Goal: Transaction & Acquisition: Purchase product/service

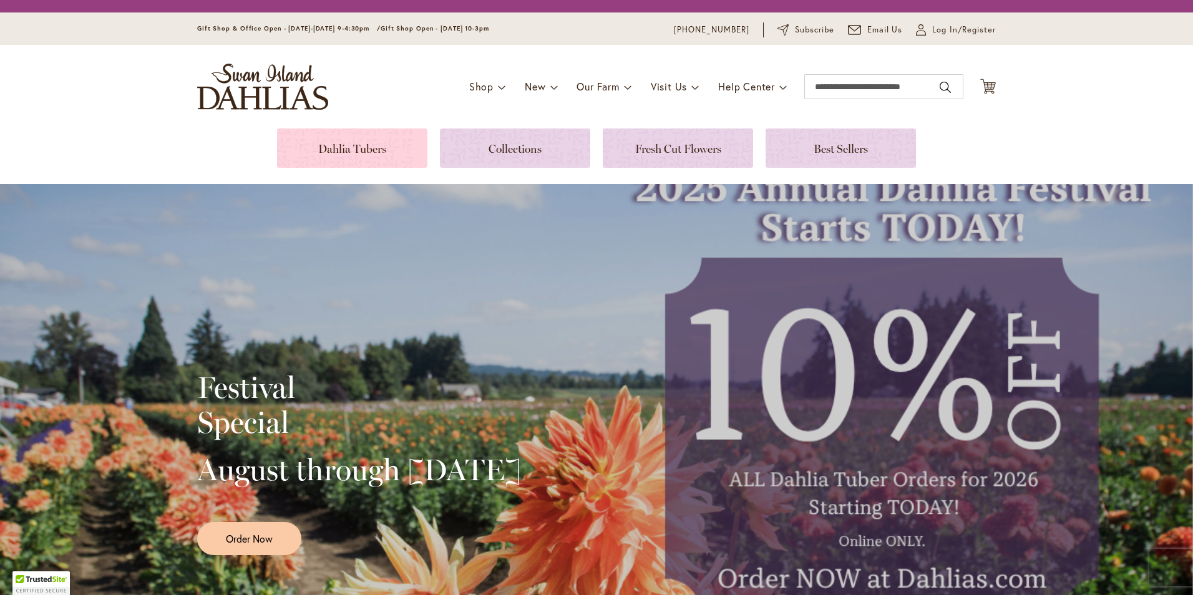
click at [361, 154] on link at bounding box center [352, 148] width 150 height 39
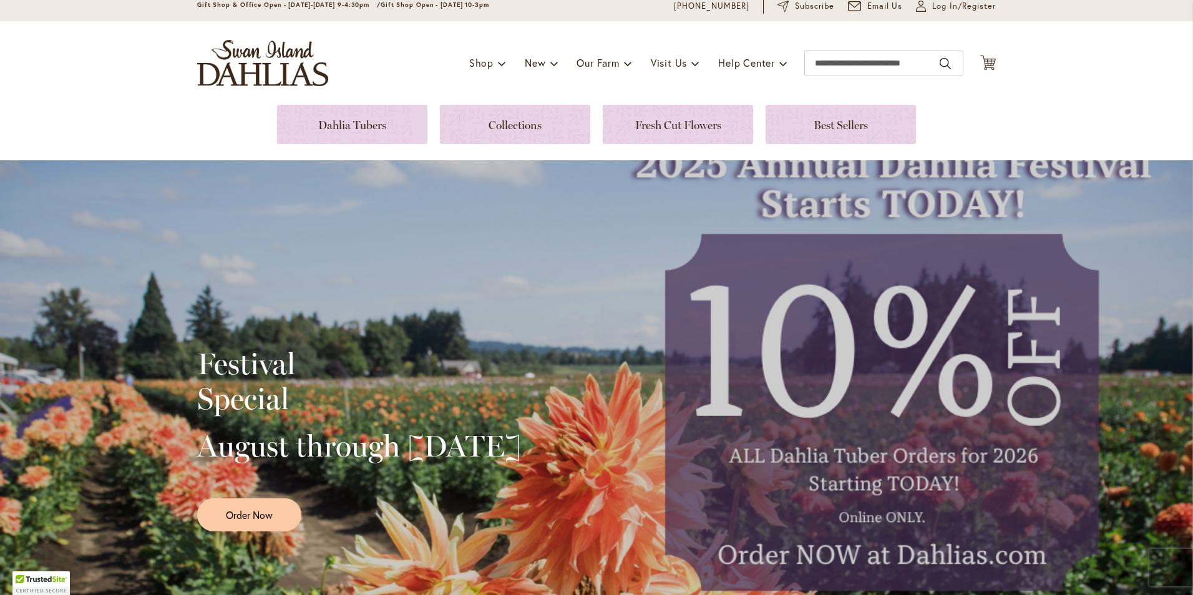
scroll to position [250, 0]
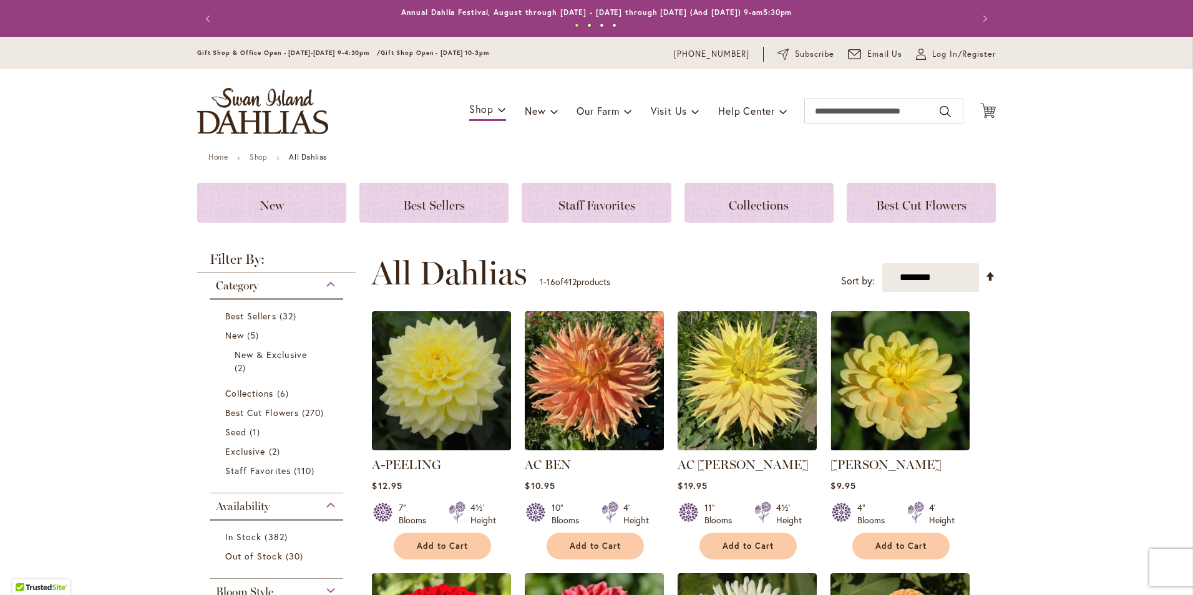
scroll to position [250, 0]
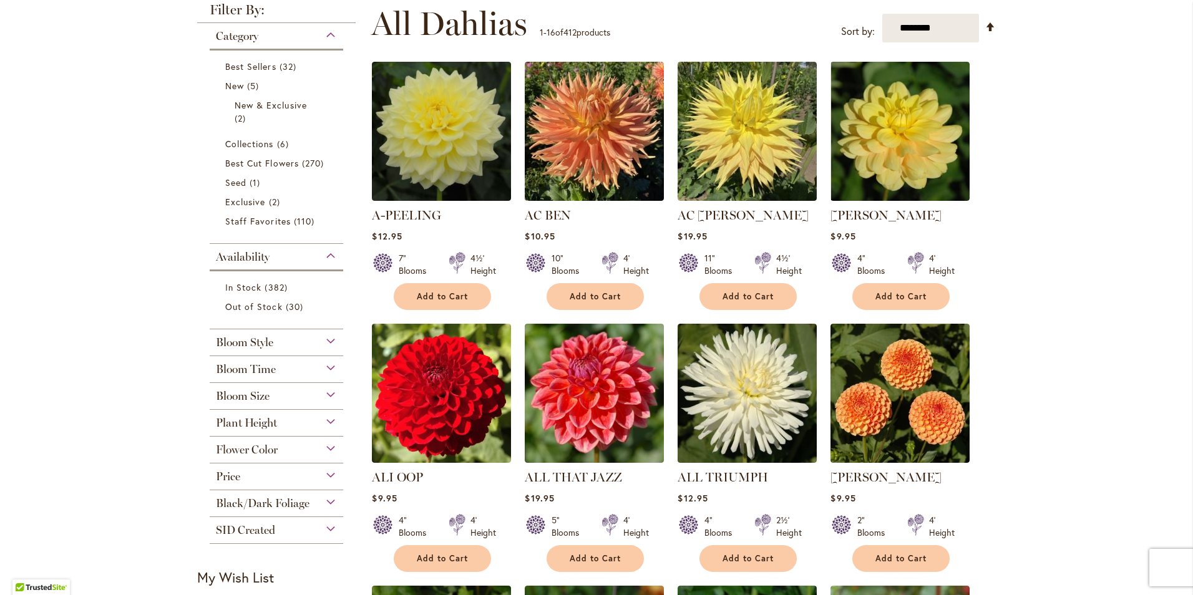
click at [323, 447] on div "Flower Color" at bounding box center [277, 447] width 134 height 20
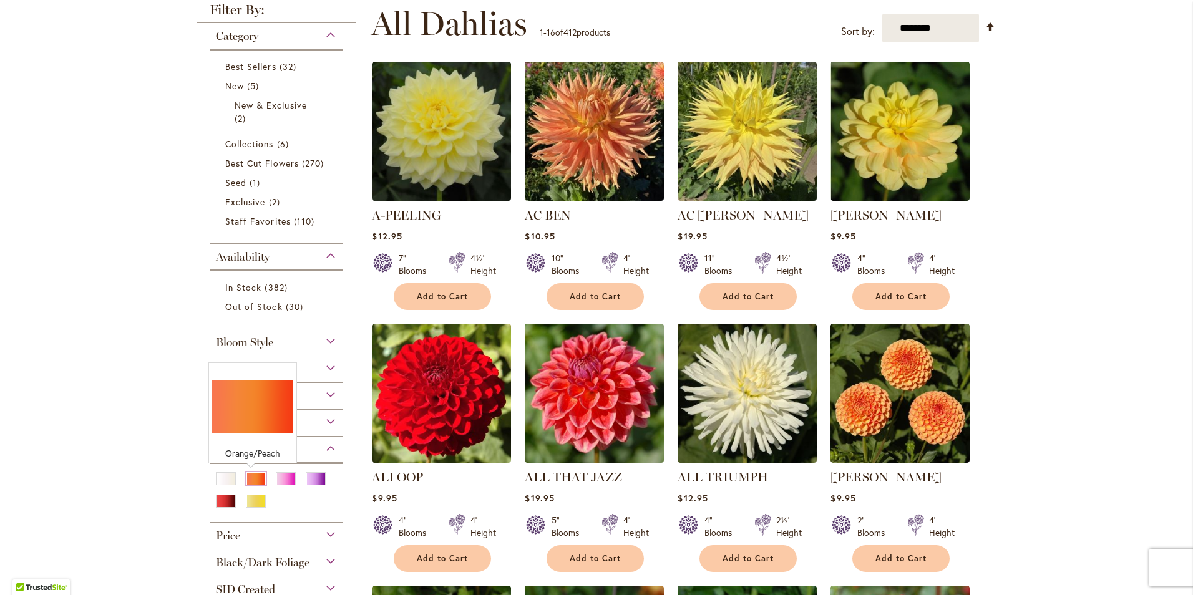
click at [246, 479] on div "Orange/Peach" at bounding box center [256, 478] width 20 height 13
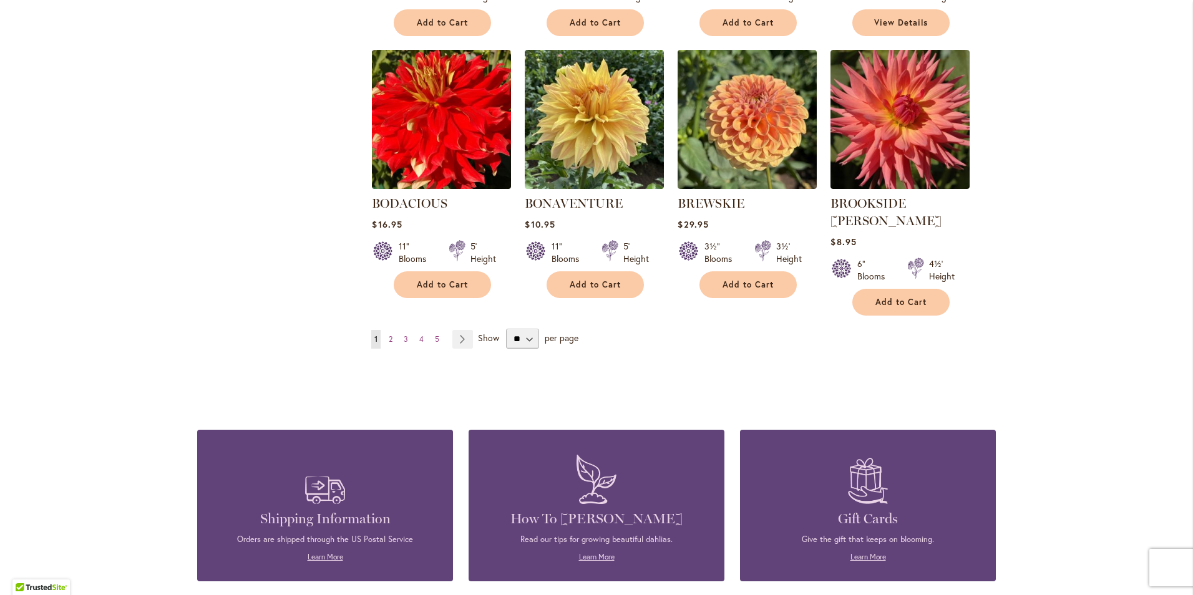
scroll to position [1061, 0]
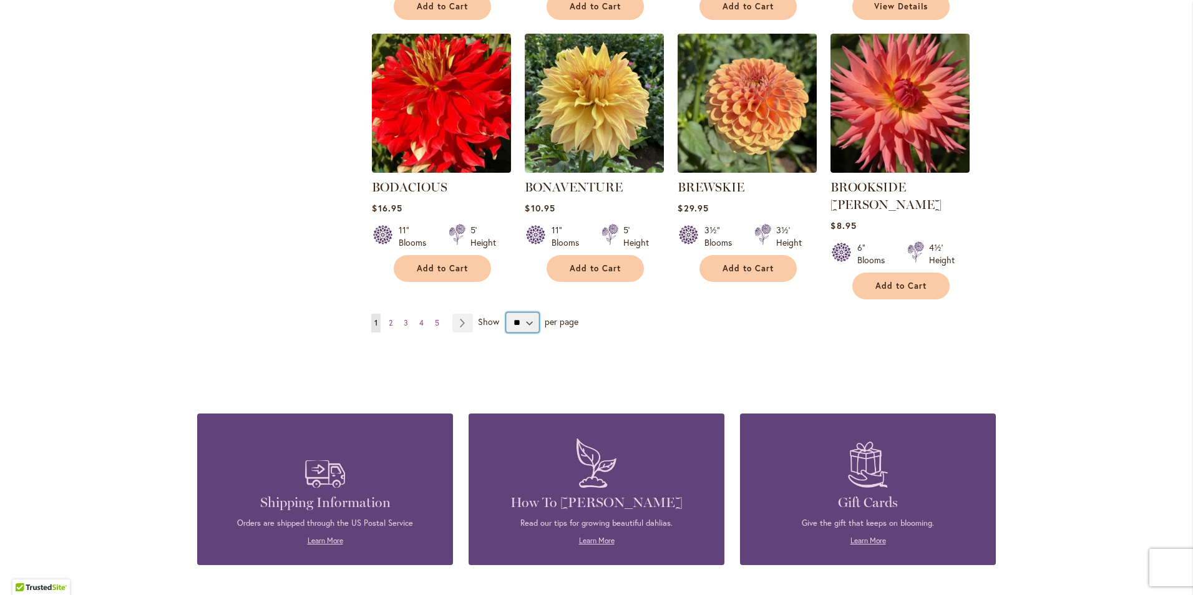
click at [522, 313] on select "** ** ** **" at bounding box center [522, 323] width 33 height 20
select select "**"
click at [506, 313] on select "** ** ** **" at bounding box center [522, 323] width 33 height 20
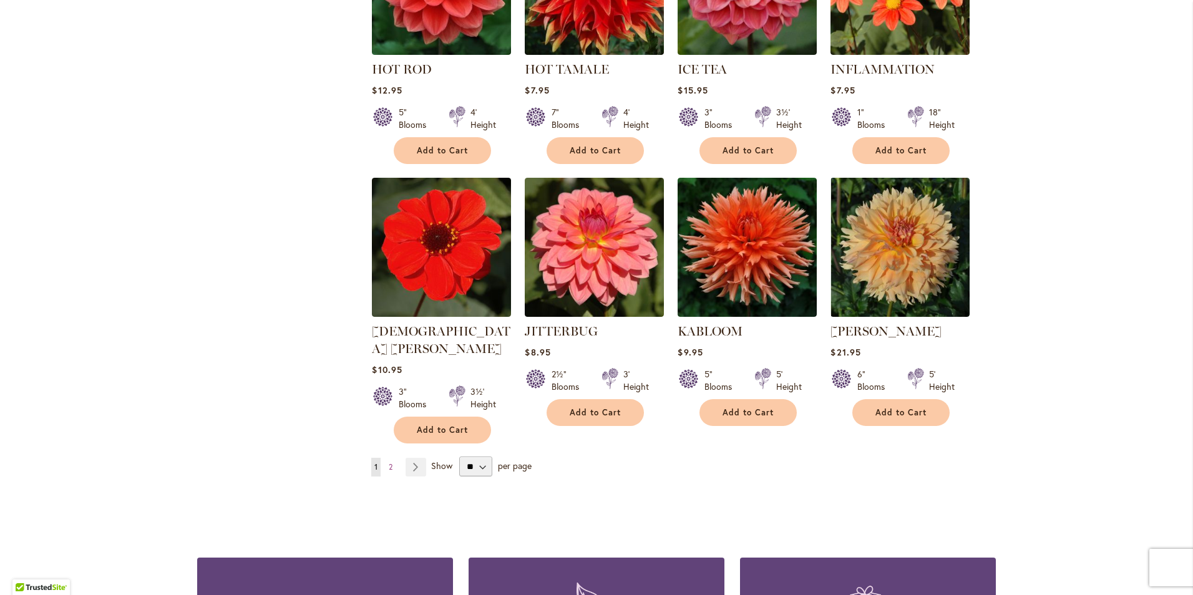
scroll to position [4250, 0]
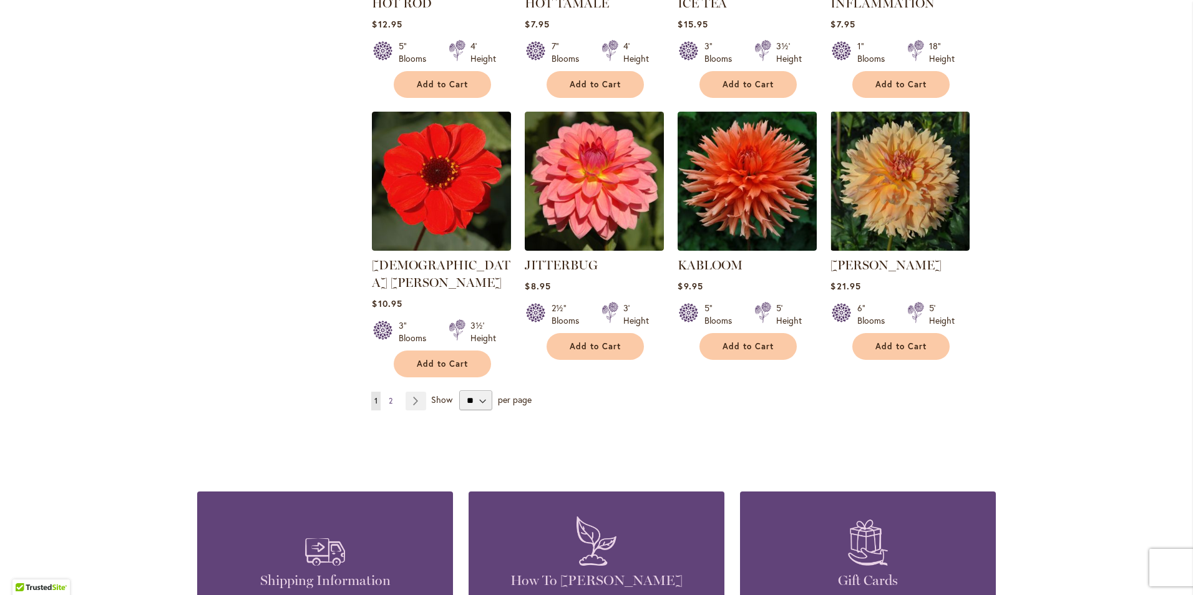
click at [389, 396] on span "2" at bounding box center [391, 400] width 4 height 9
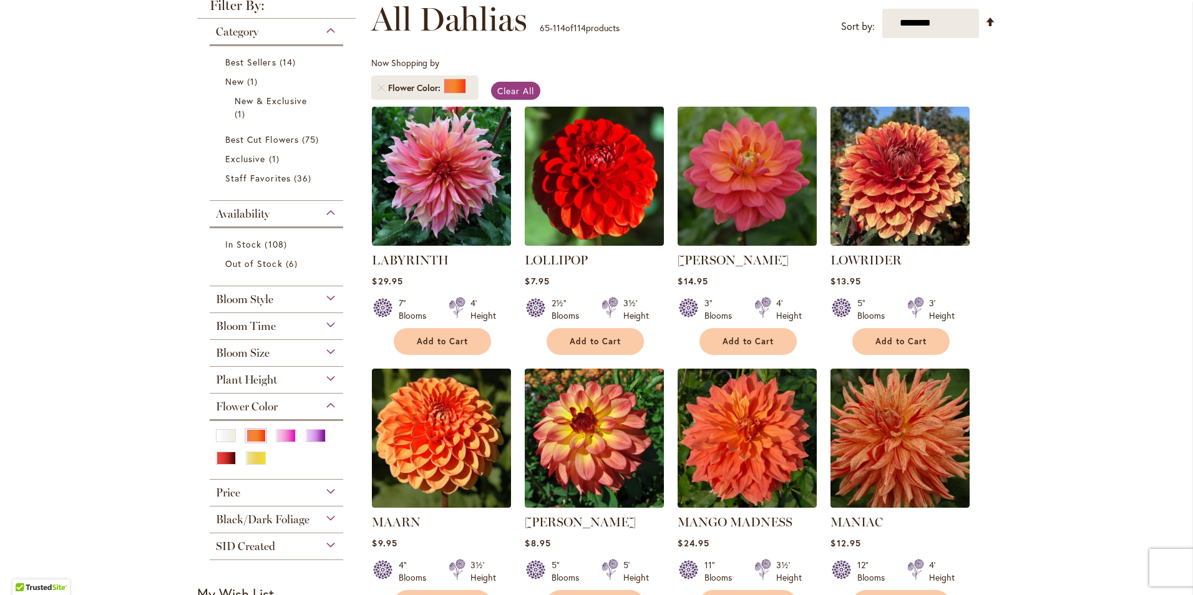
scroll to position [187, 0]
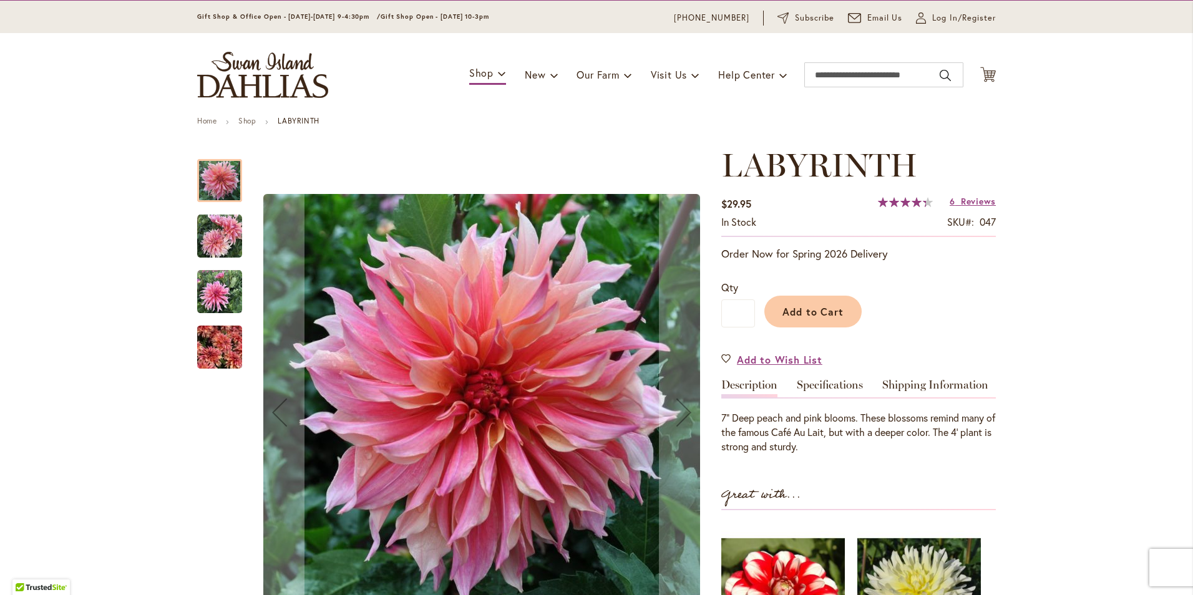
scroll to position [187, 0]
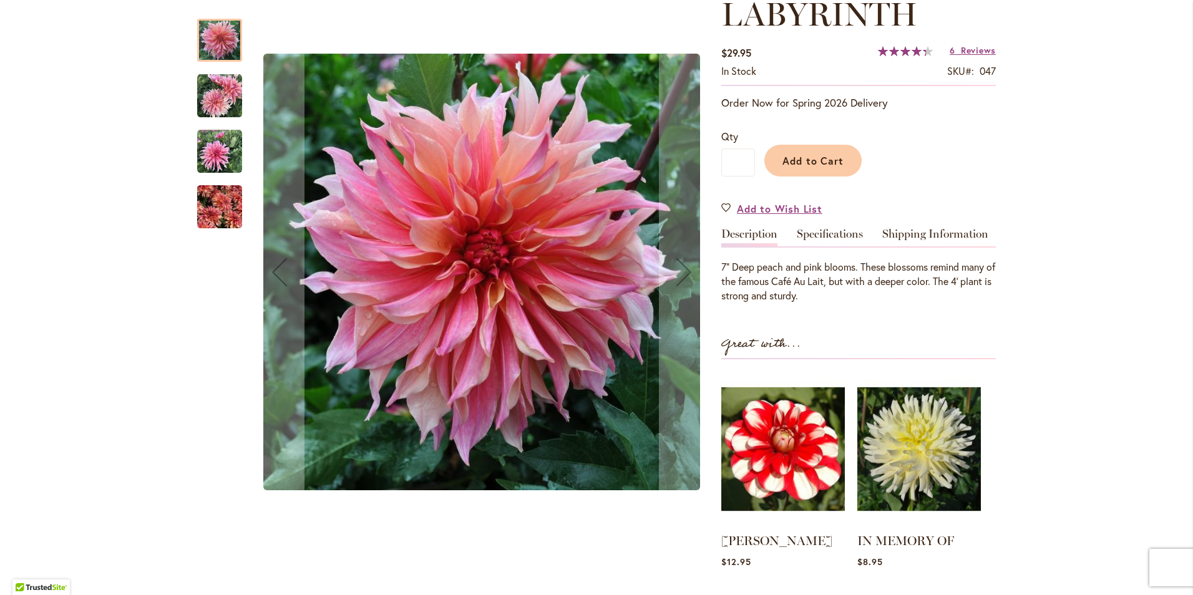
click at [213, 214] on img "Labyrinth" at bounding box center [219, 207] width 45 height 60
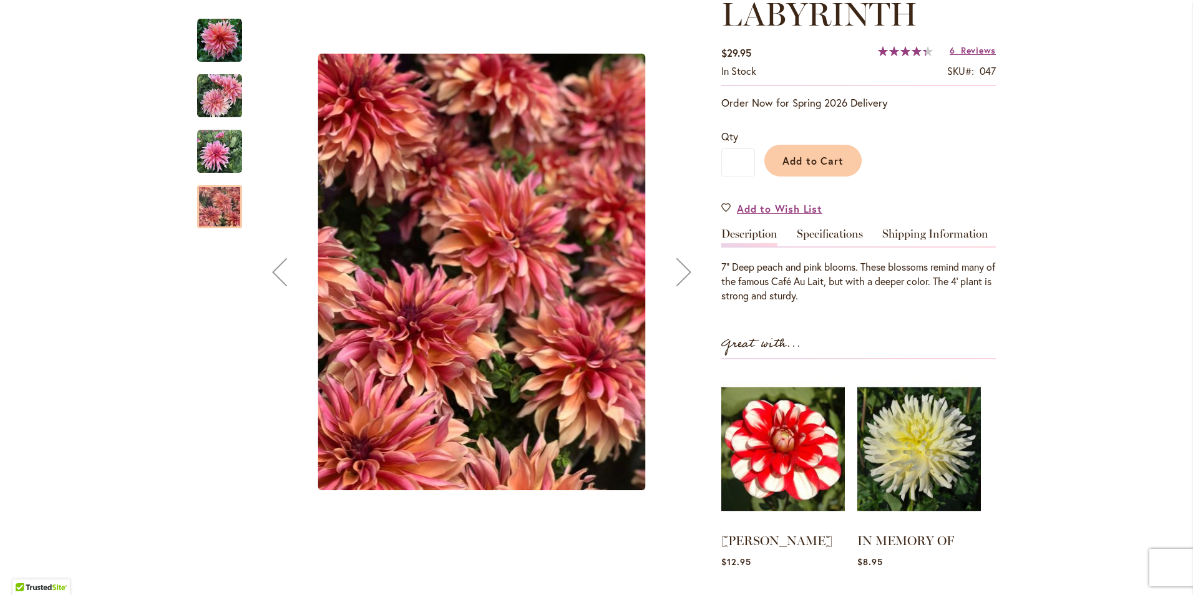
click at [220, 147] on img "Labyrinth" at bounding box center [219, 151] width 45 height 45
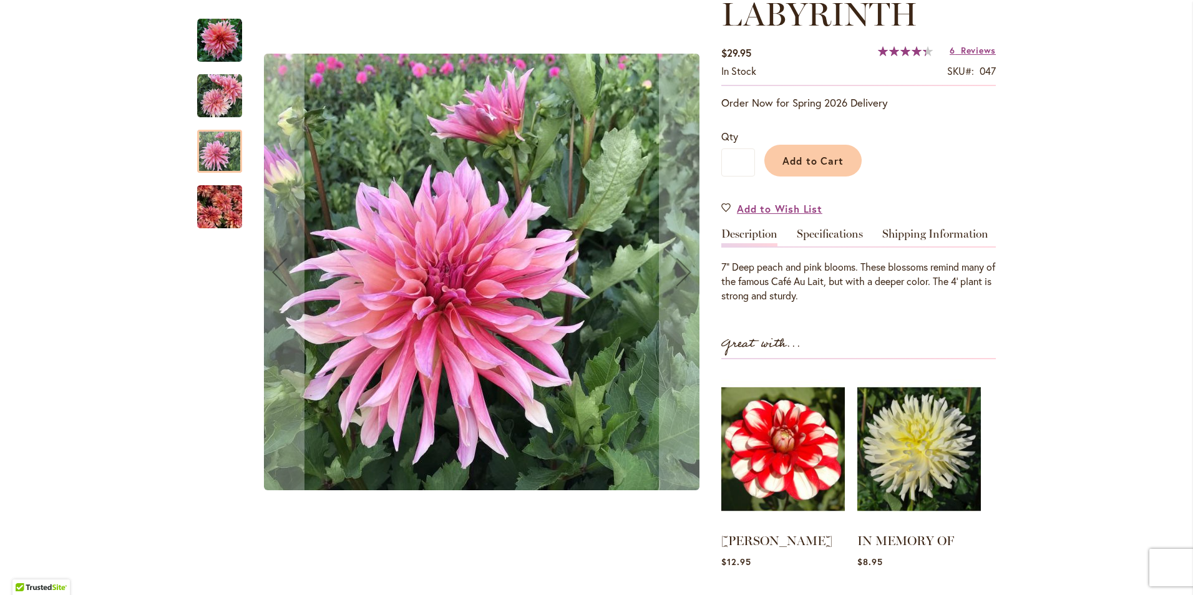
click at [213, 105] on img "Labyrinth" at bounding box center [219, 96] width 45 height 45
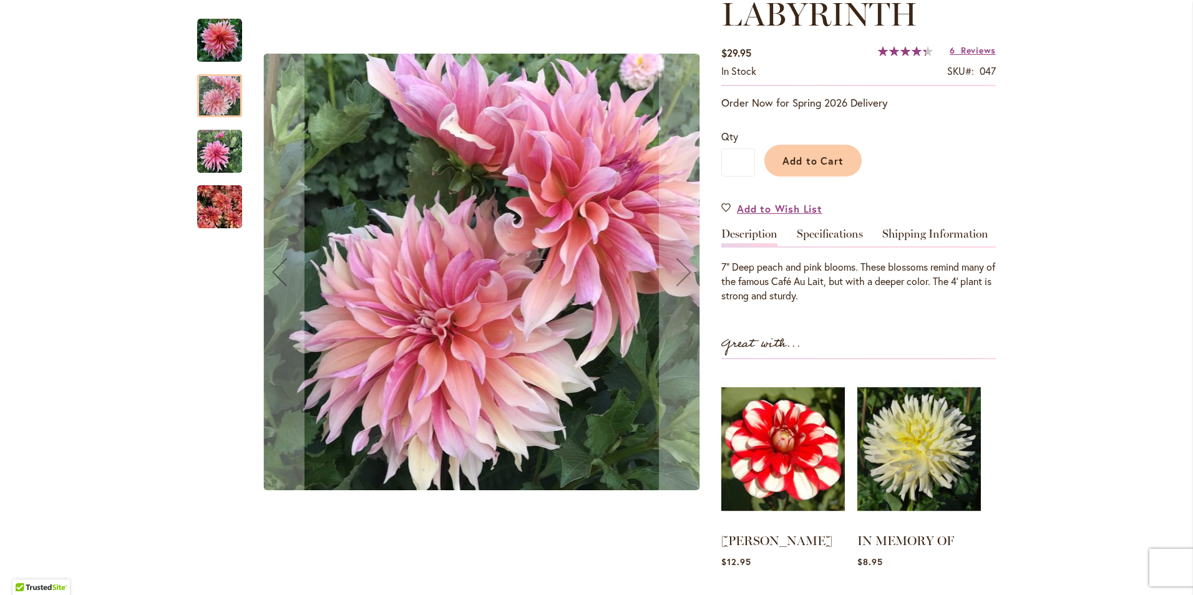
click at [224, 49] on img "Labyrinth" at bounding box center [219, 40] width 45 height 45
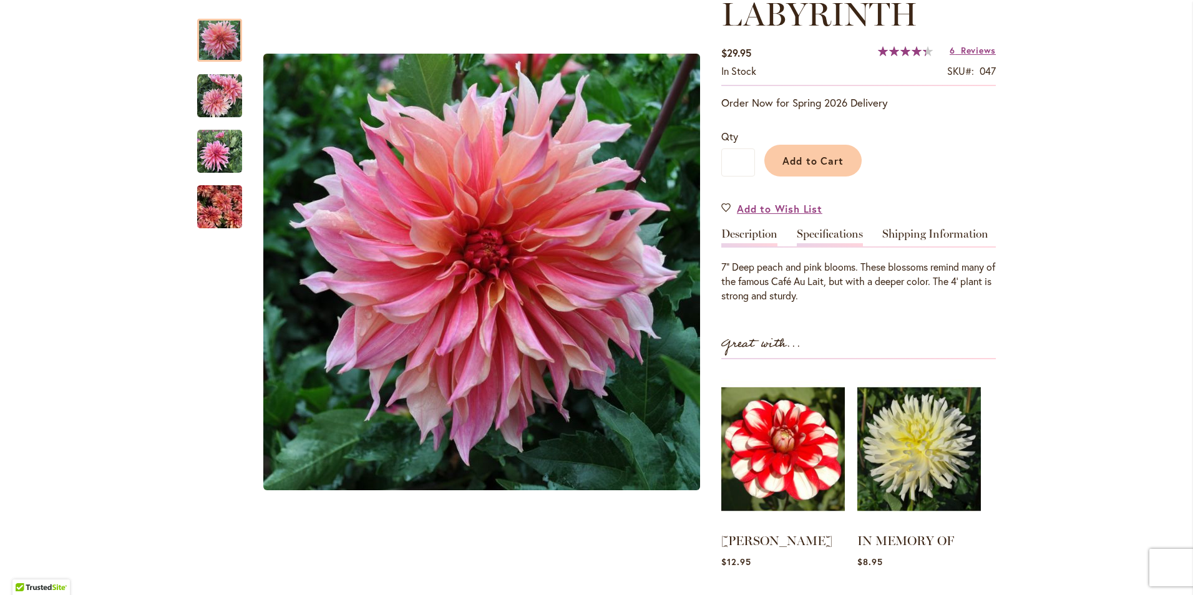
click at [815, 233] on link "Specifications" at bounding box center [830, 237] width 66 height 18
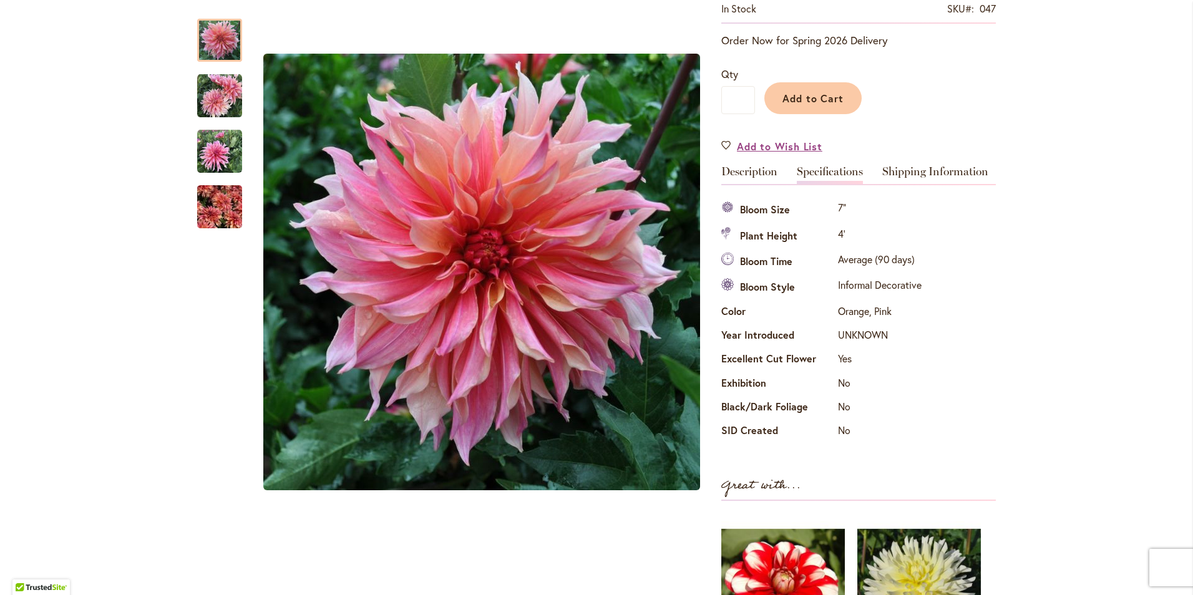
scroll to position [0, 0]
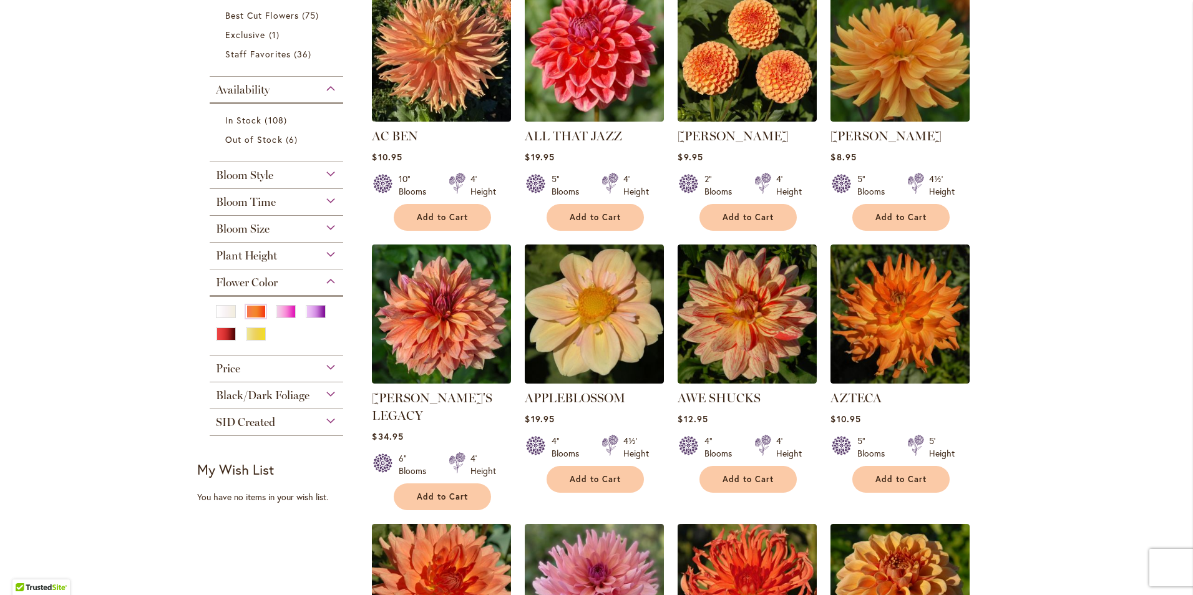
scroll to position [312, 0]
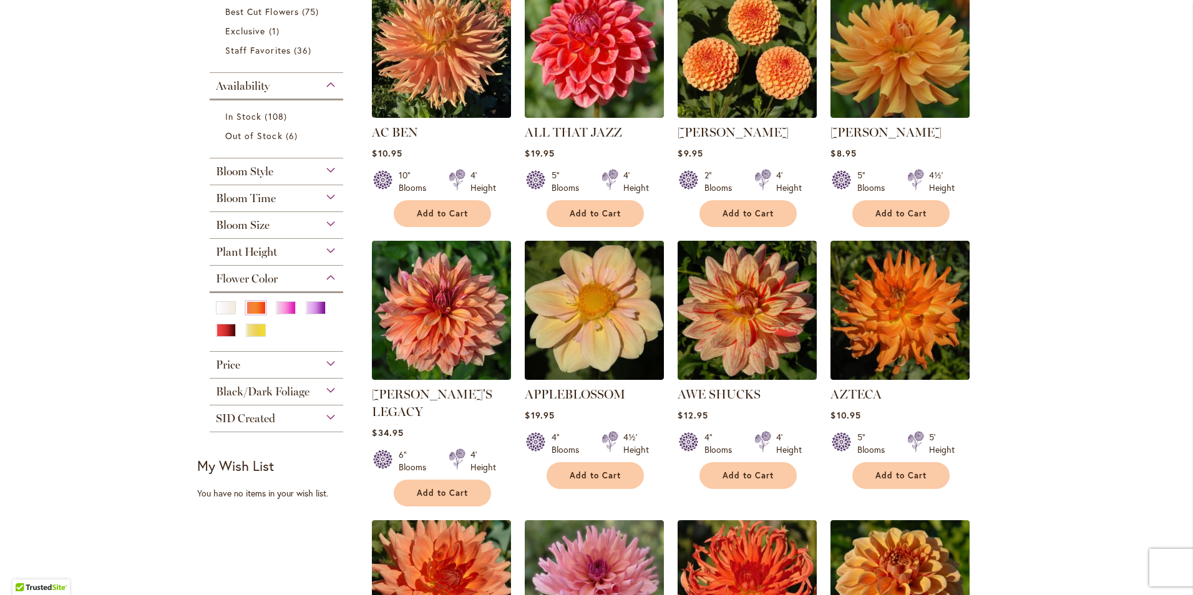
click at [325, 172] on div "Bloom Style" at bounding box center [277, 169] width 134 height 20
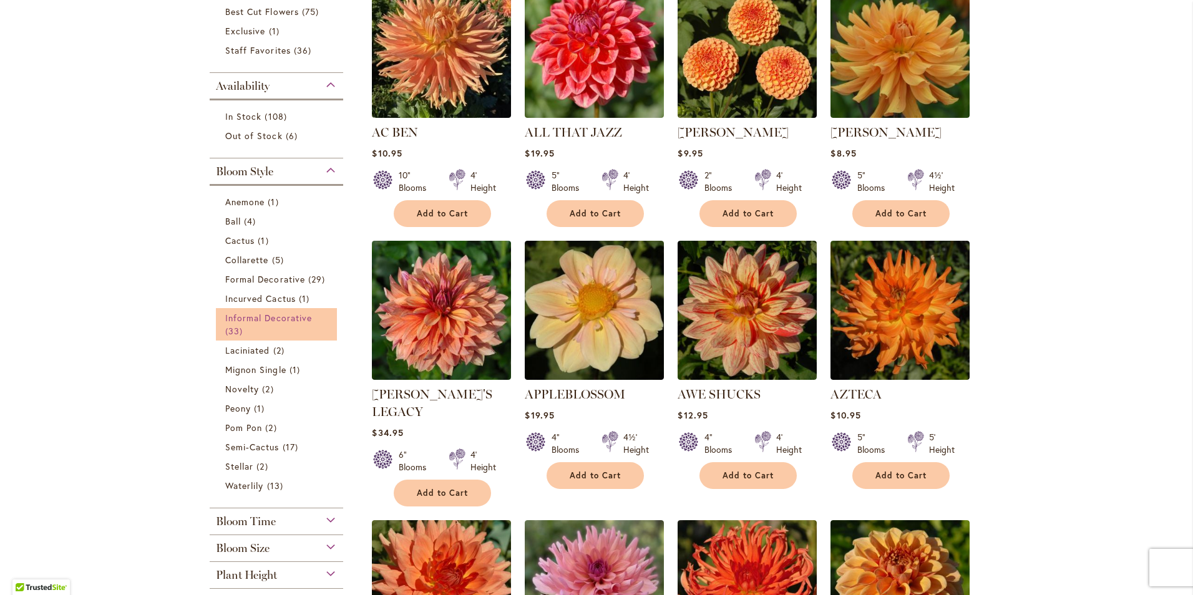
click at [270, 316] on span "Informal Decorative" at bounding box center [268, 318] width 87 height 12
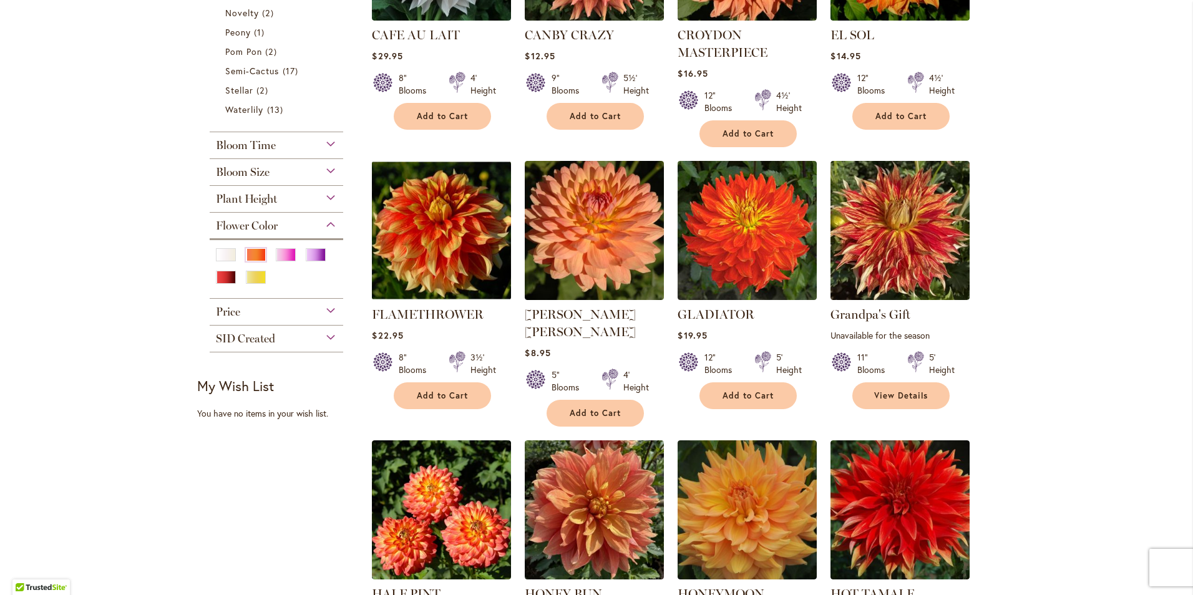
scroll to position [686, 0]
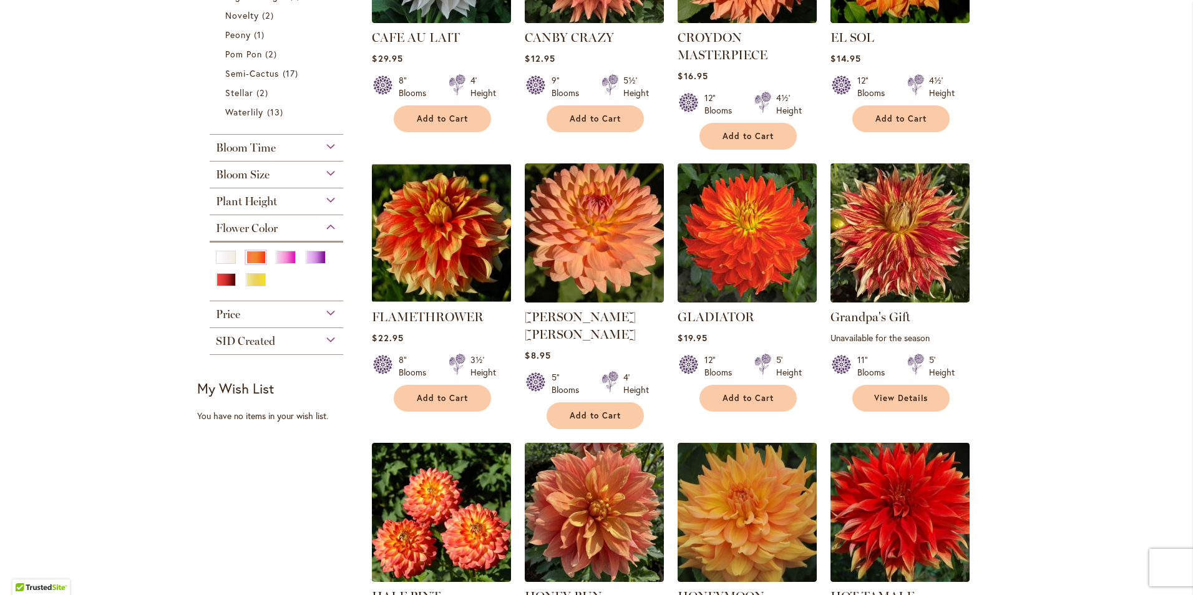
click at [321, 228] on div "Flower Color" at bounding box center [277, 225] width 134 height 20
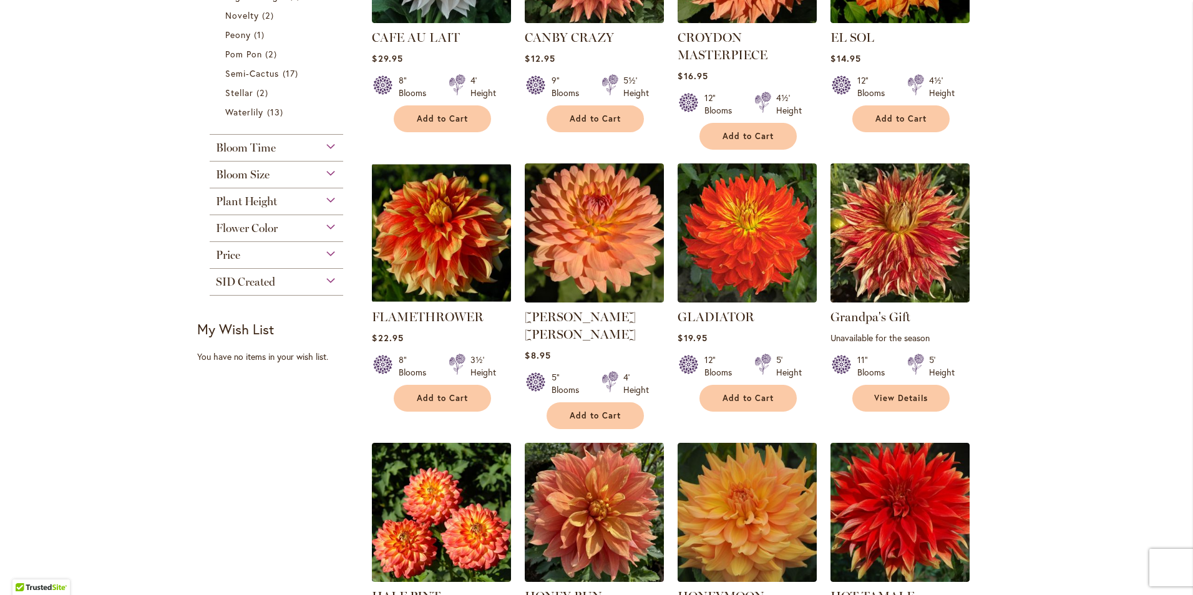
click at [326, 228] on div "Flower Color" at bounding box center [277, 225] width 134 height 20
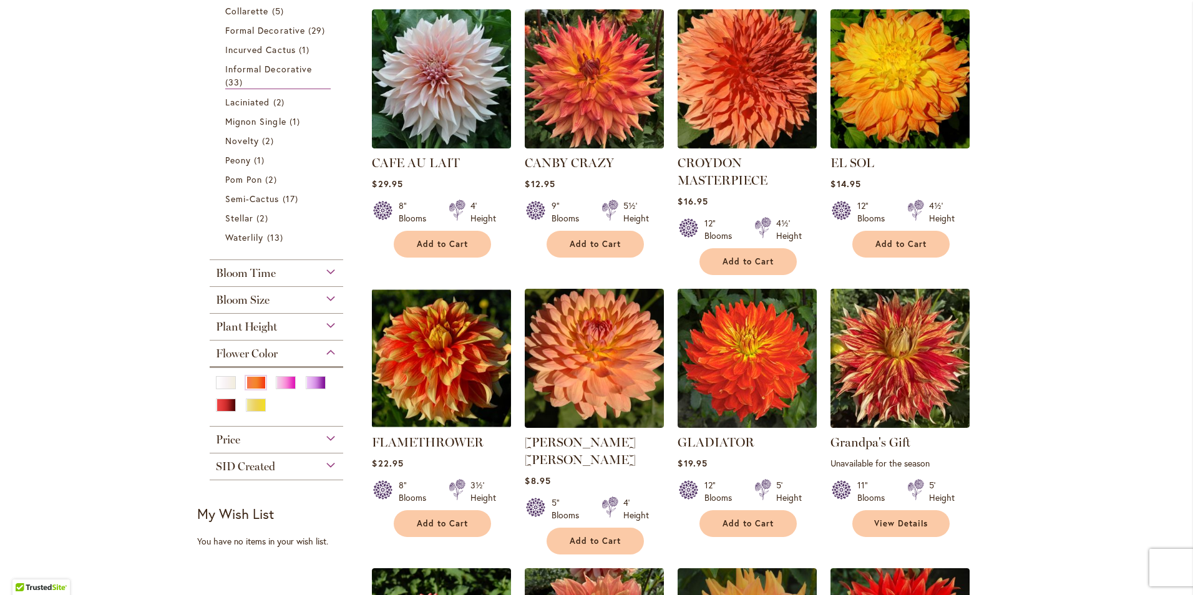
scroll to position [562, 0]
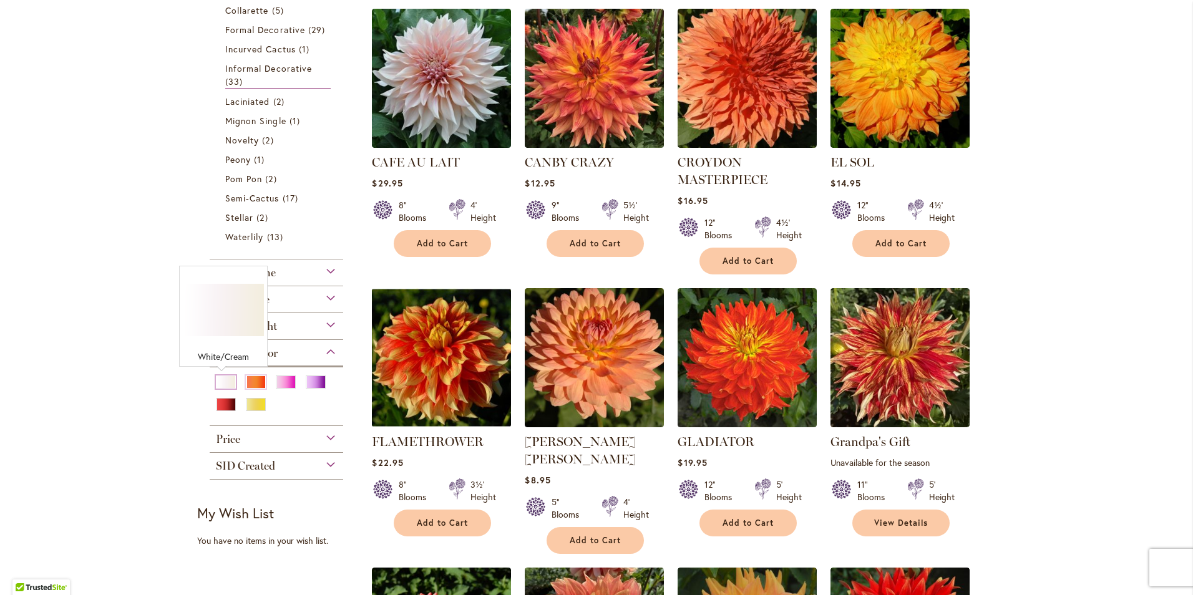
click at [220, 380] on div "White/Cream" at bounding box center [226, 382] width 20 height 13
click at [246, 384] on div "Orange/Peach" at bounding box center [256, 382] width 20 height 13
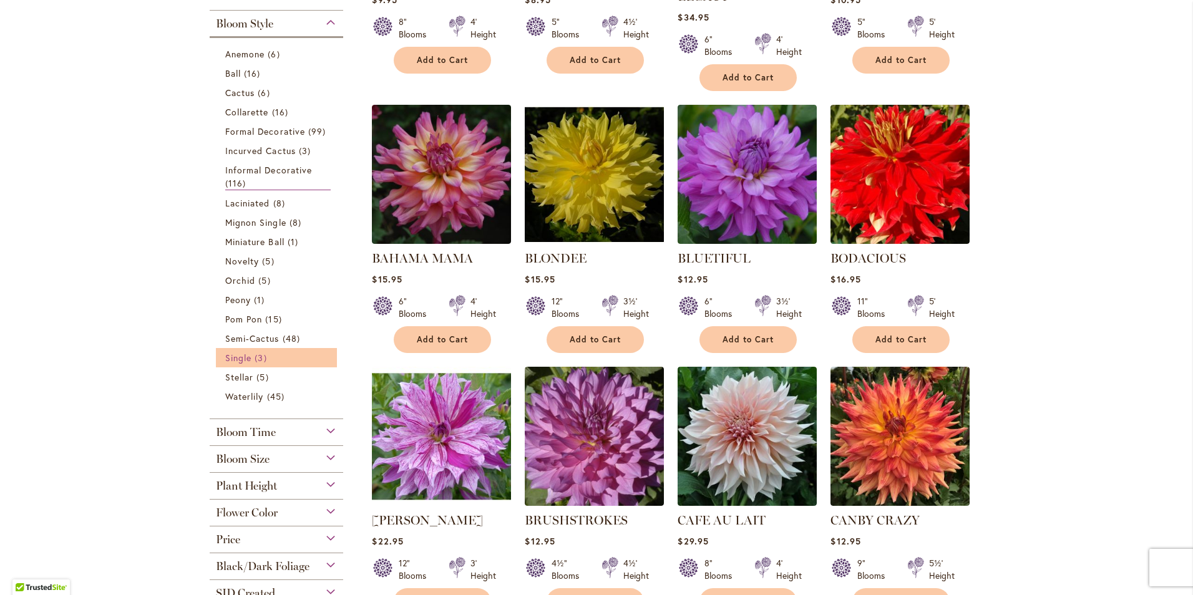
scroll to position [624, 0]
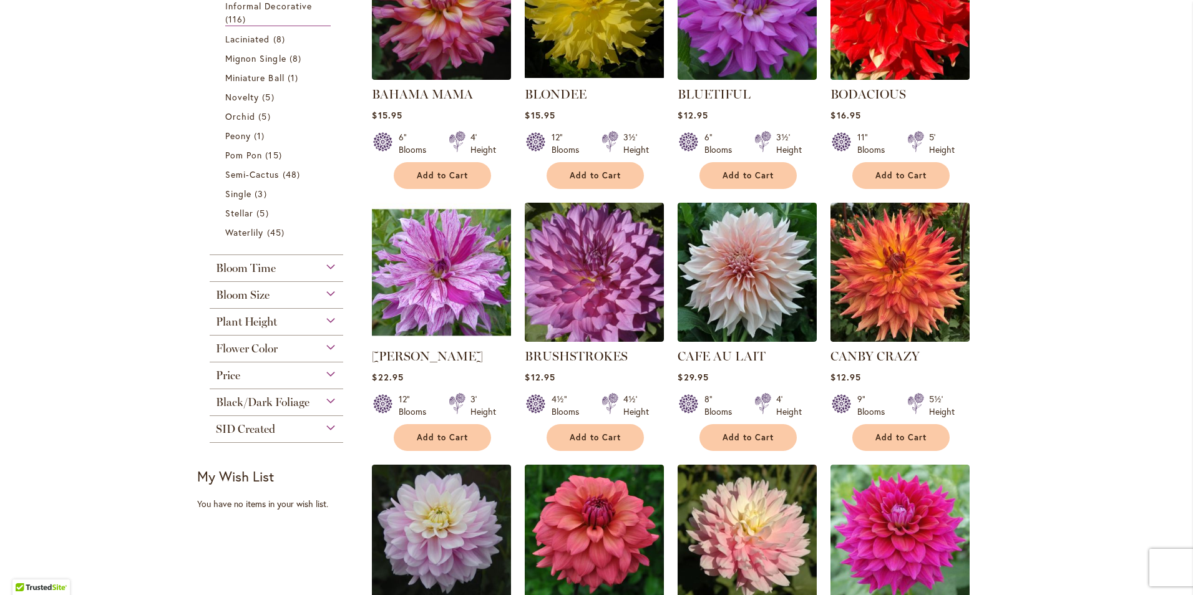
click at [323, 348] on div "Flower Color" at bounding box center [277, 346] width 134 height 20
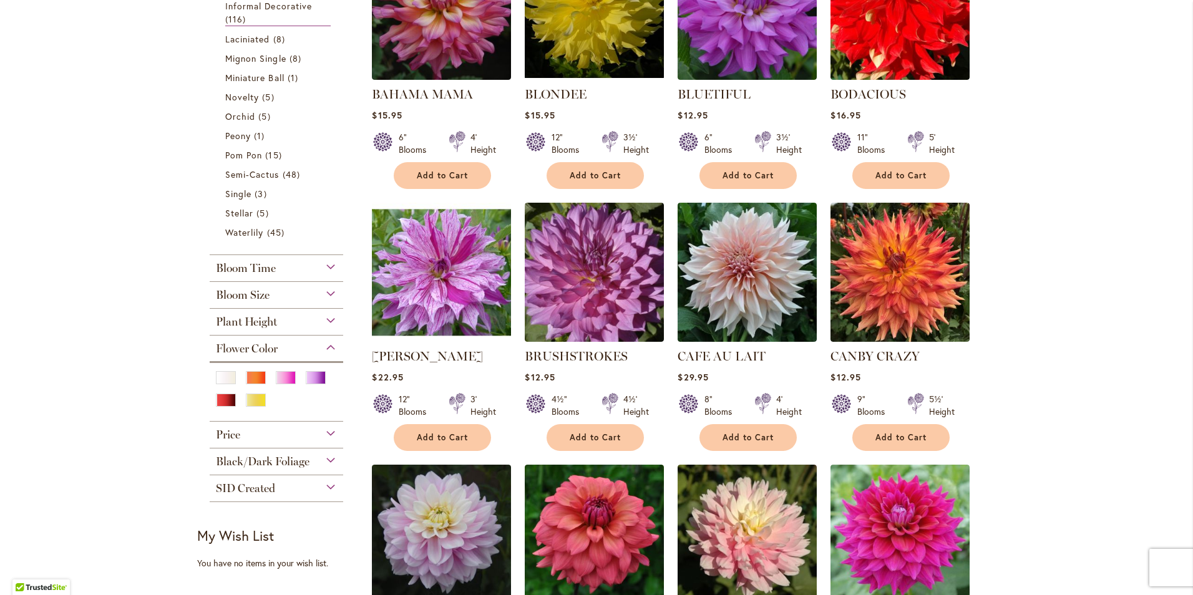
drag, startPoint x: 321, startPoint y: 349, endPoint x: 250, endPoint y: 352, distance: 71.8
click at [250, 352] on span "Flower Color" at bounding box center [247, 349] width 62 height 14
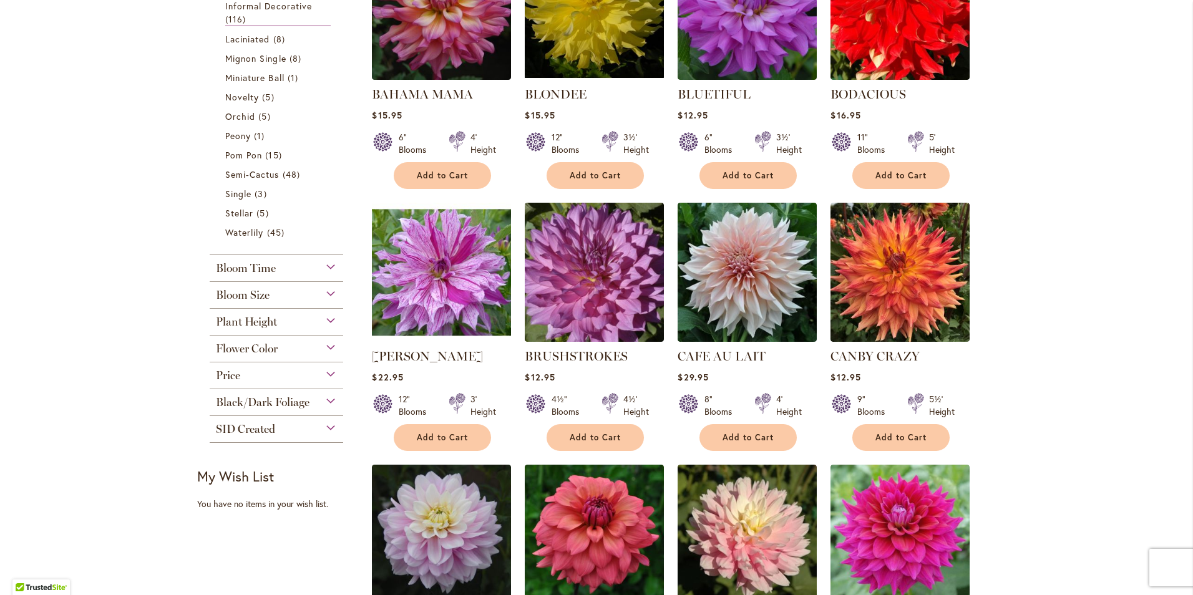
click at [250, 352] on span "Flower Color" at bounding box center [247, 349] width 62 height 14
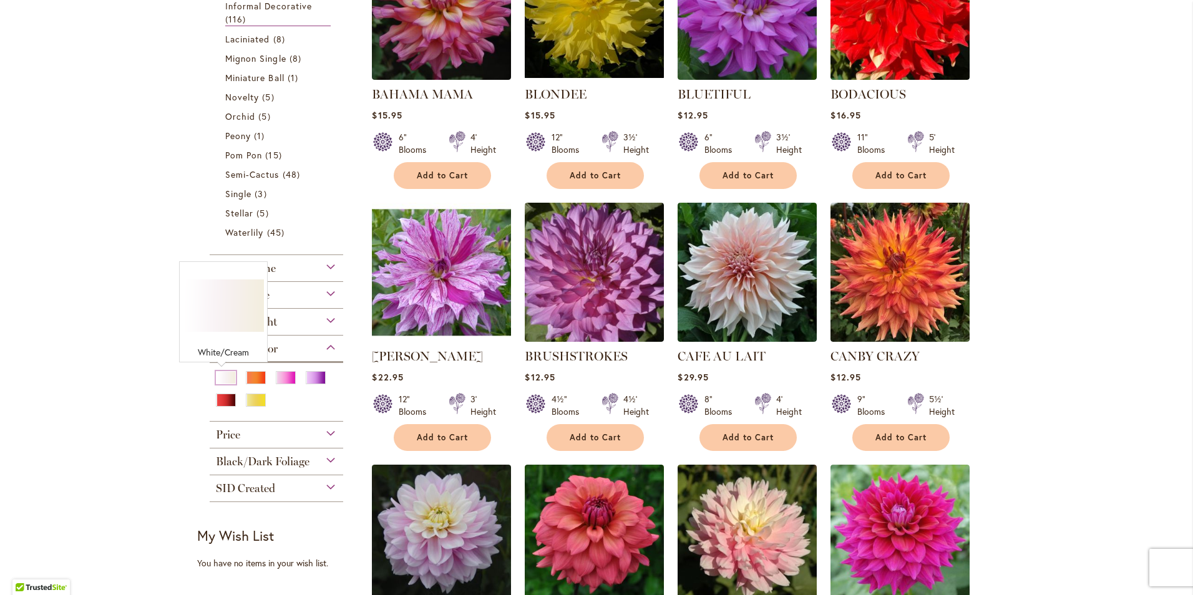
click at [218, 376] on div "White/Cream" at bounding box center [226, 377] width 20 height 13
click at [248, 376] on div "Orange/Peach" at bounding box center [256, 377] width 20 height 13
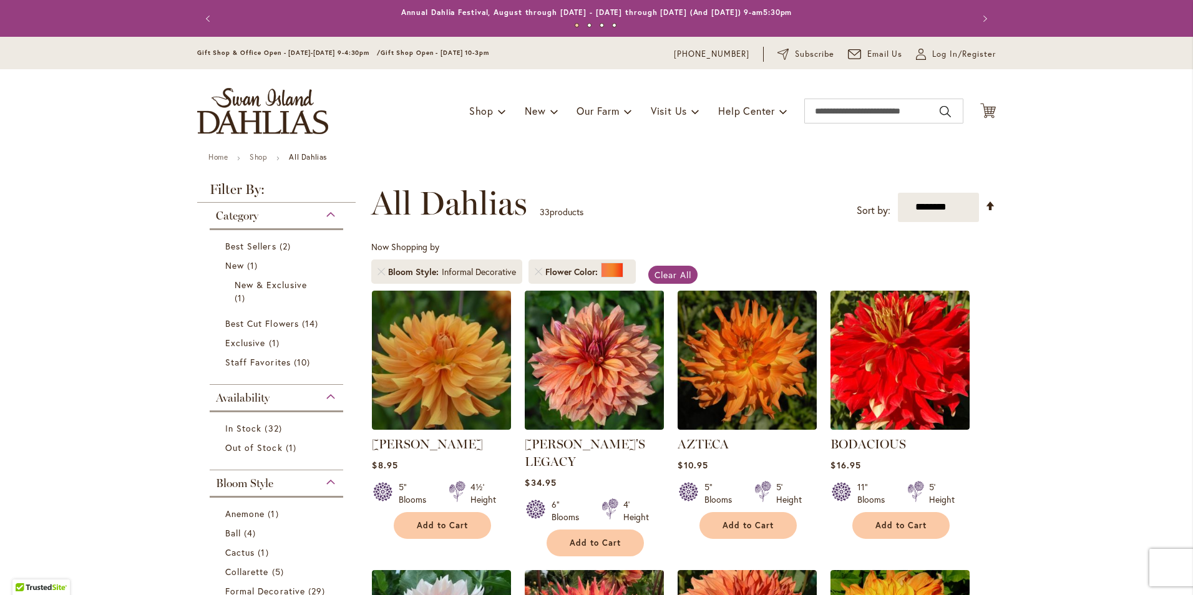
click at [279, 379] on div "Category Best Sellers 2 items New 1 item New & Exclusive 1 item 14 1" at bounding box center [277, 294] width 134 height 182
click at [256, 157] on link "Shop" at bounding box center [258, 156] width 17 height 9
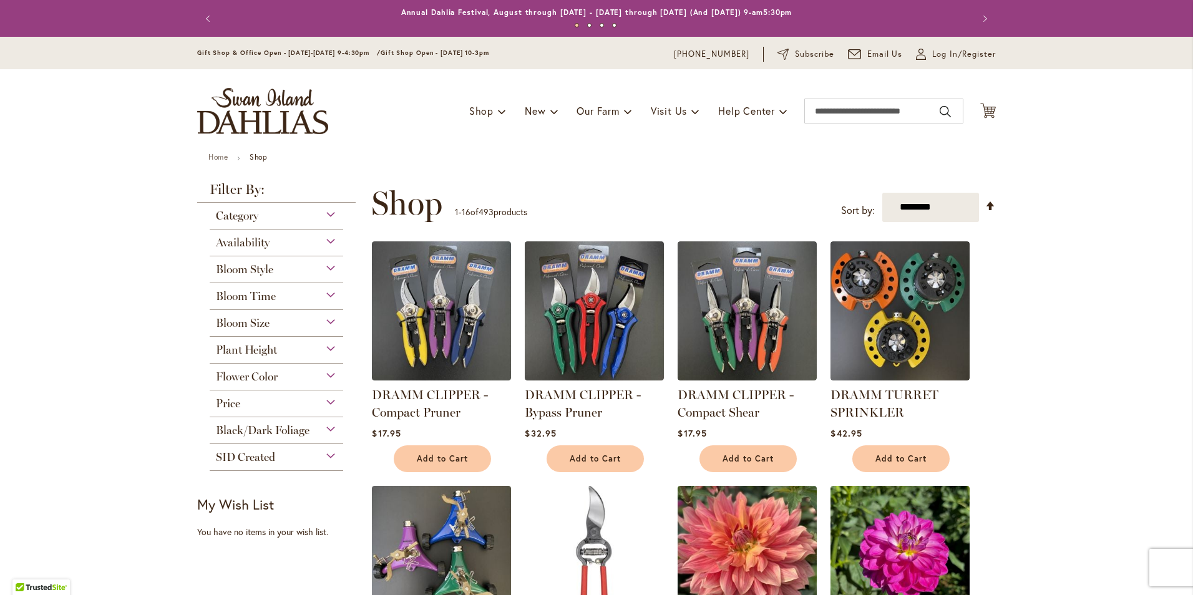
click at [330, 215] on div "Category" at bounding box center [277, 213] width 134 height 20
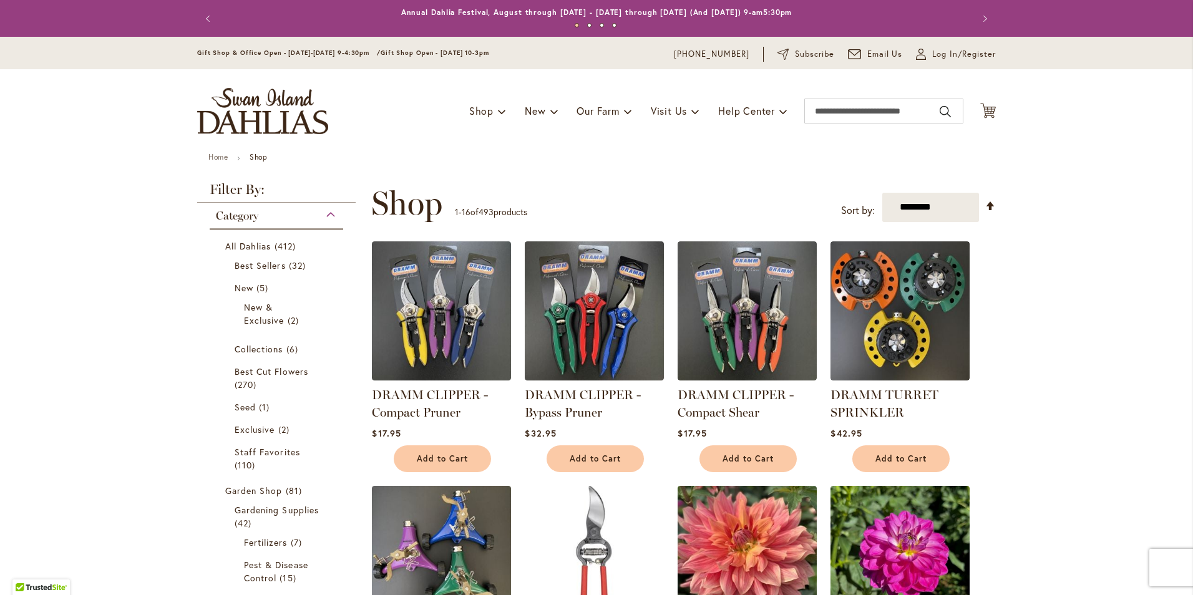
scroll to position [203, 0]
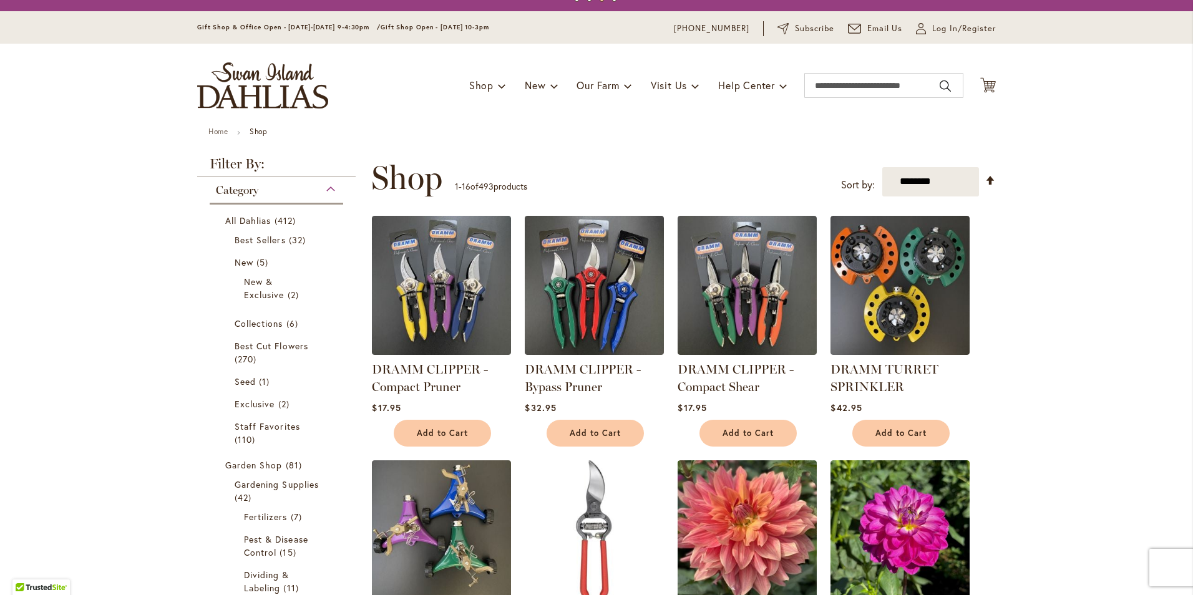
scroll to position [0, 0]
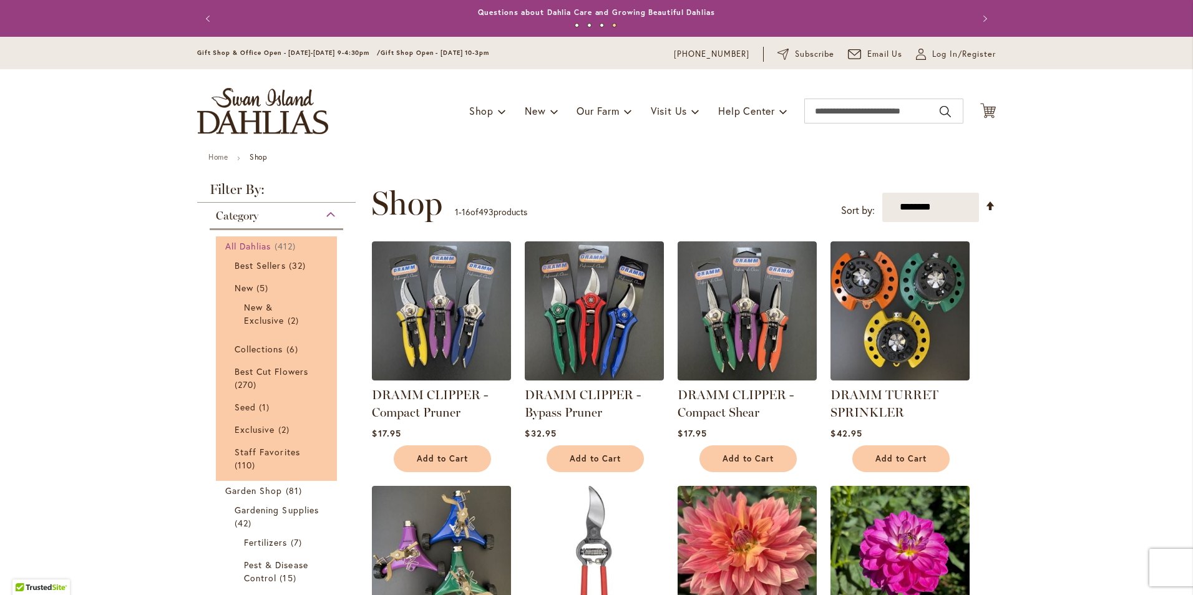
click at [242, 246] on span "All Dahlias" at bounding box center [248, 246] width 46 height 12
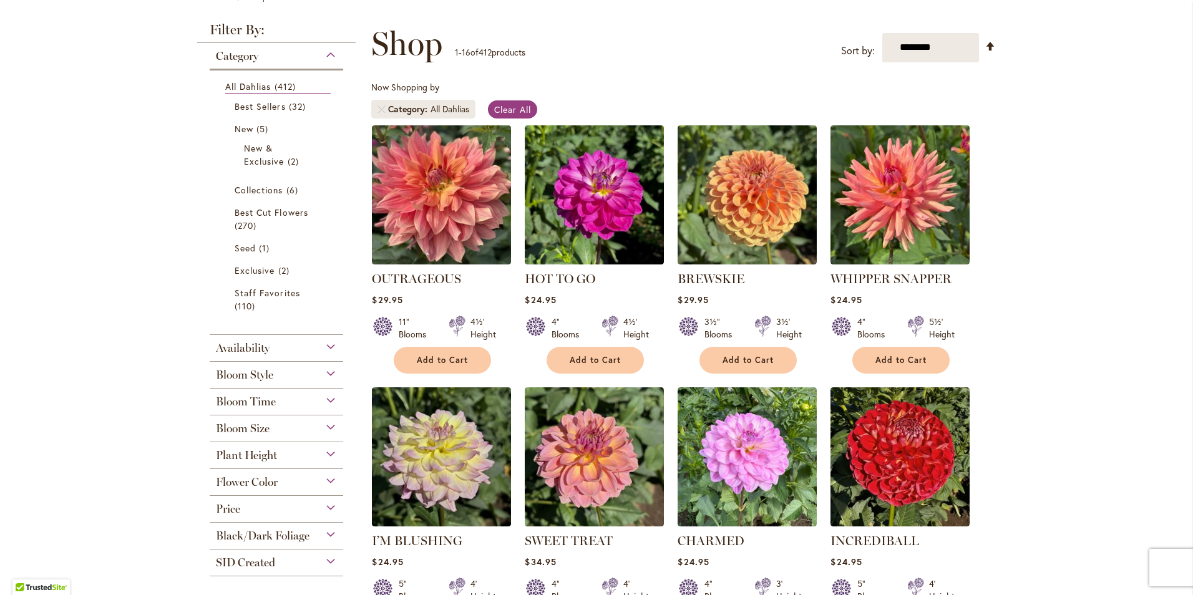
scroll to position [187, 0]
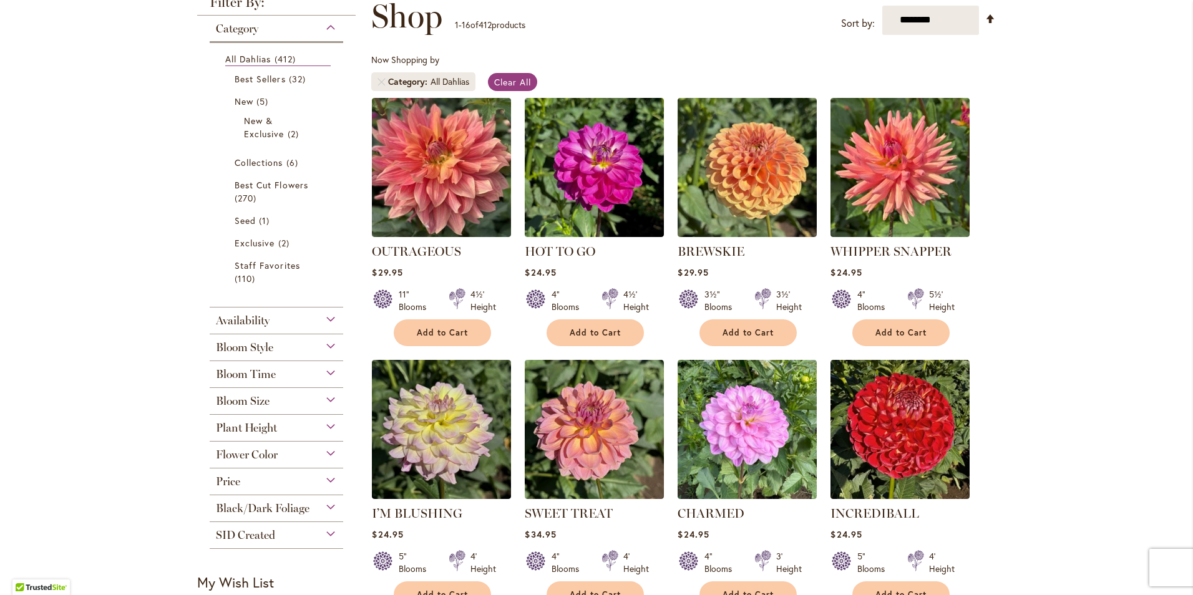
click at [324, 346] on div "Bloom Style" at bounding box center [277, 344] width 134 height 20
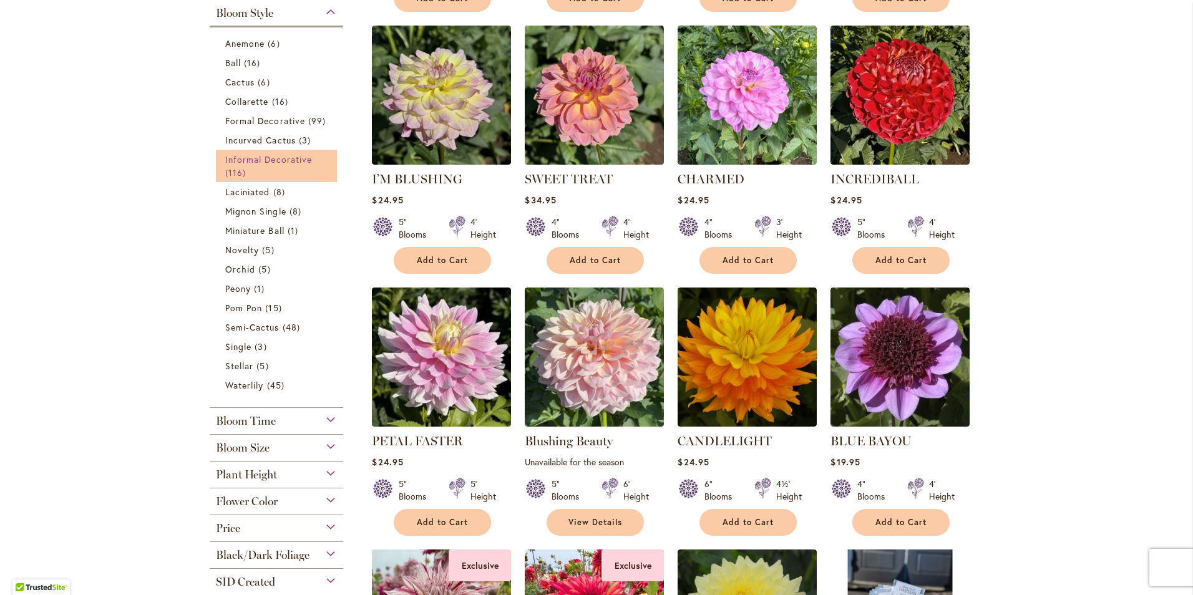
click at [272, 162] on span "Informal Decorative" at bounding box center [268, 160] width 87 height 12
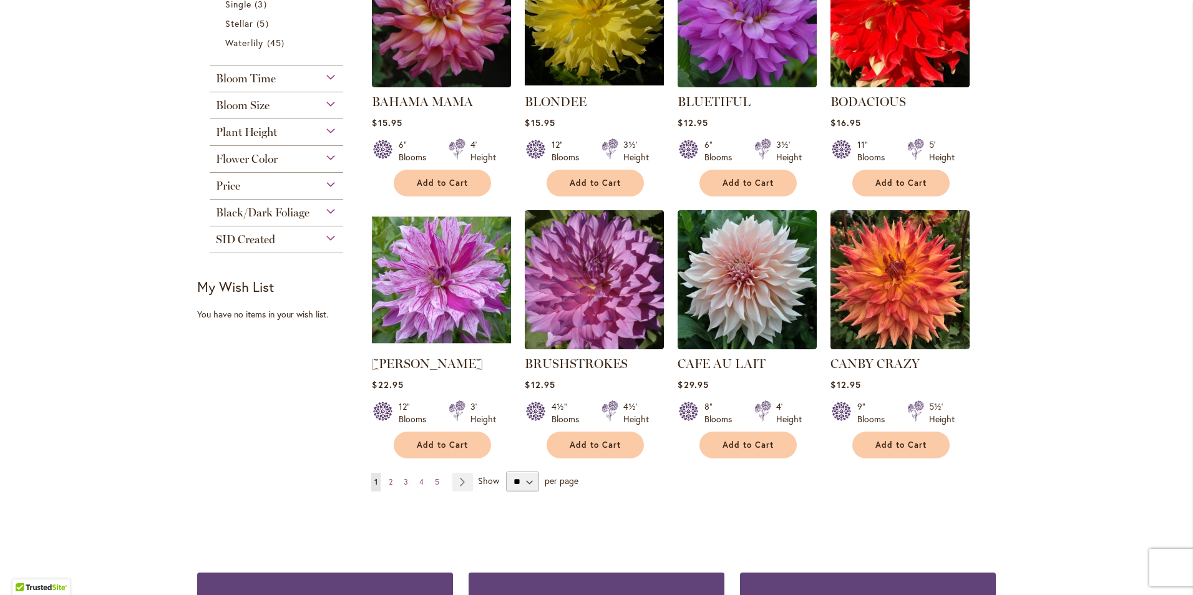
scroll to position [936, 0]
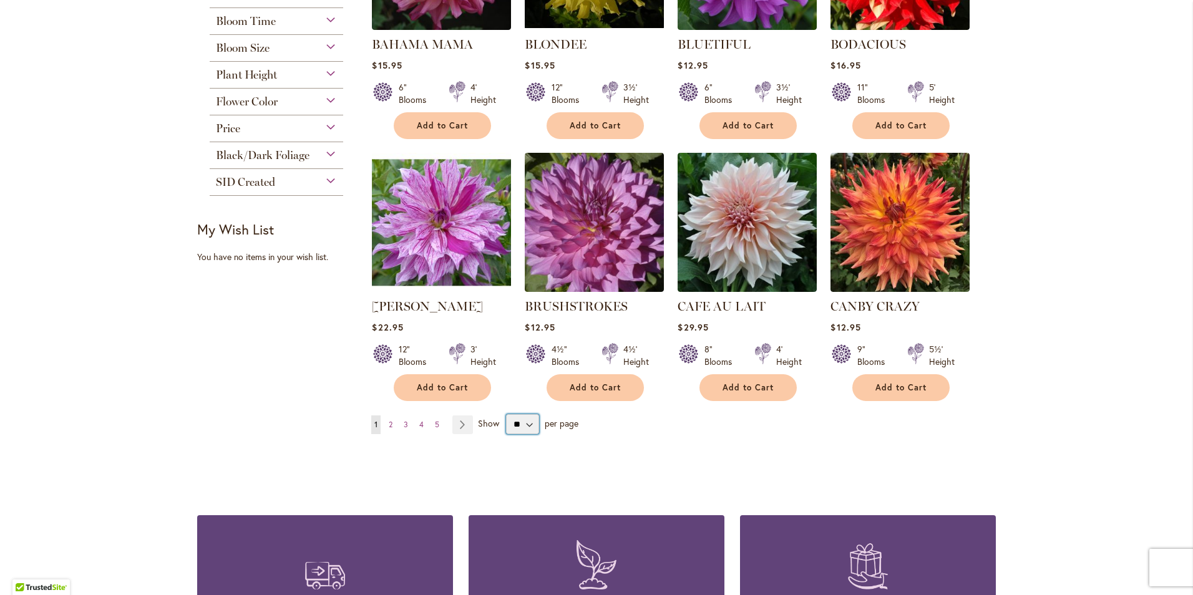
click at [526, 414] on select "** ** ** **" at bounding box center [522, 424] width 33 height 20
select select "**"
click at [506, 414] on select "** ** ** **" at bounding box center [522, 424] width 33 height 20
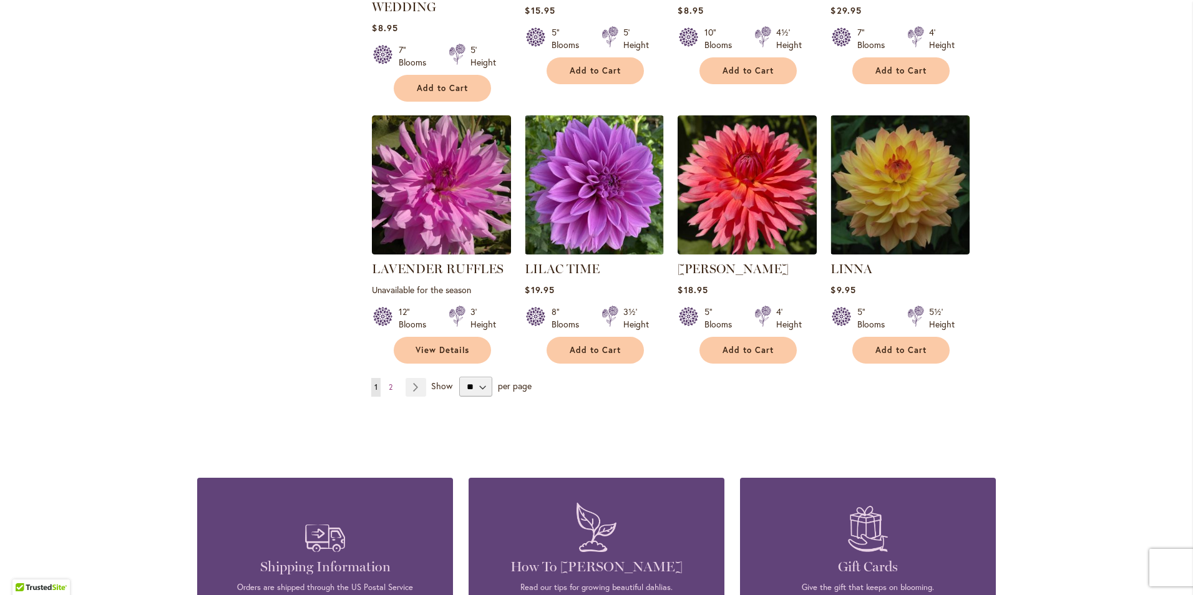
scroll to position [4244, 0]
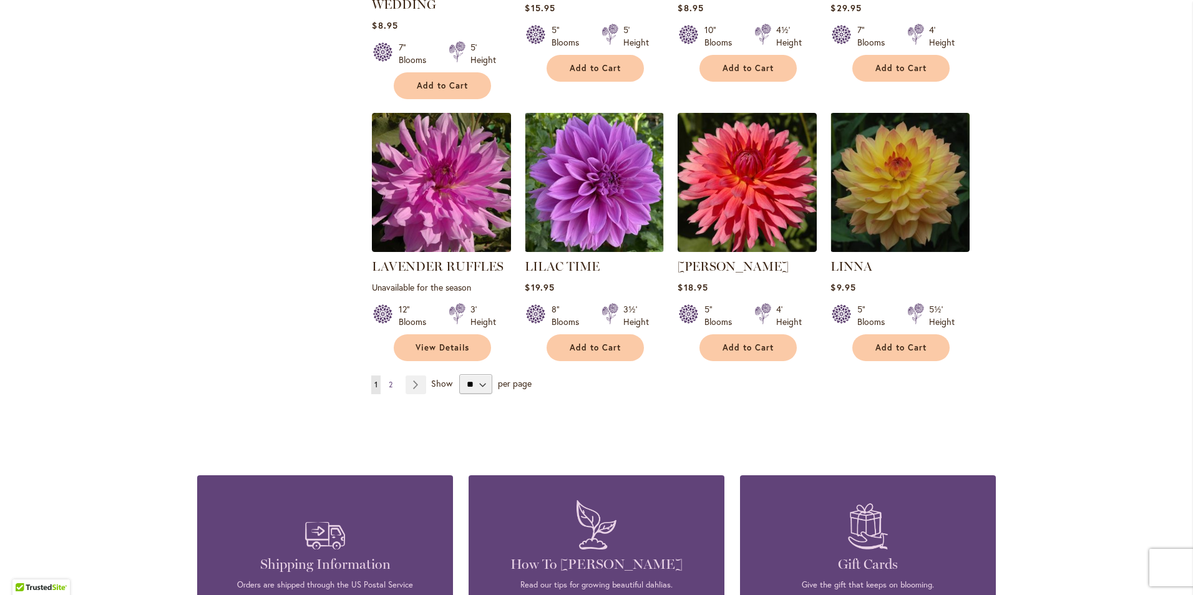
click at [389, 376] on link "Page 2" at bounding box center [391, 385] width 10 height 19
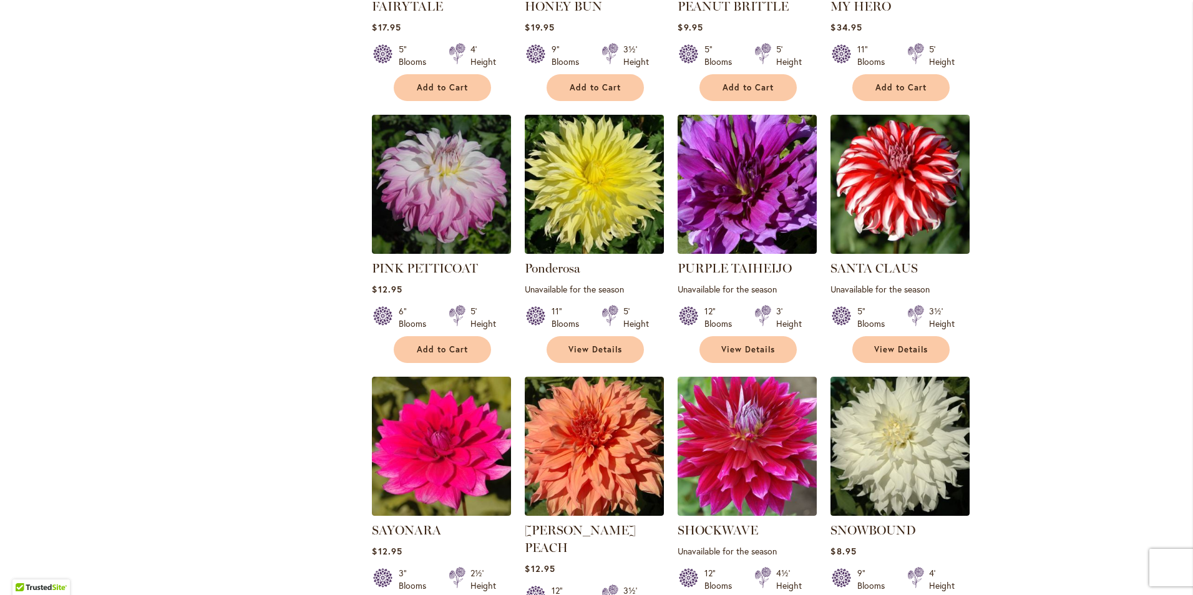
scroll to position [2059, 0]
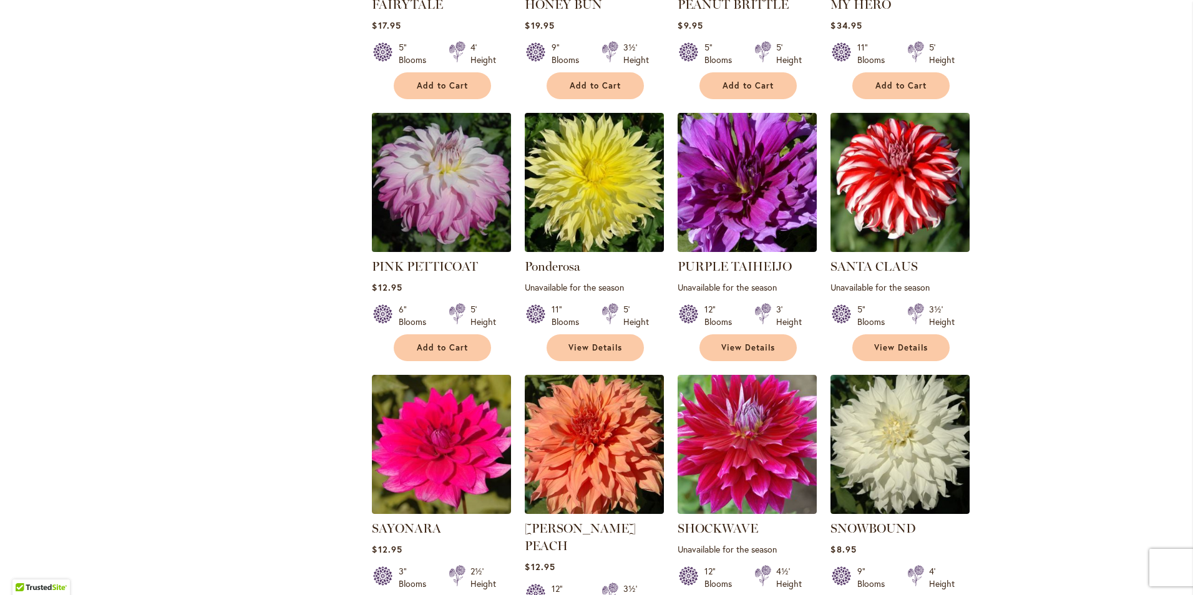
click at [436, 140] on img at bounding box center [442, 182] width 146 height 146
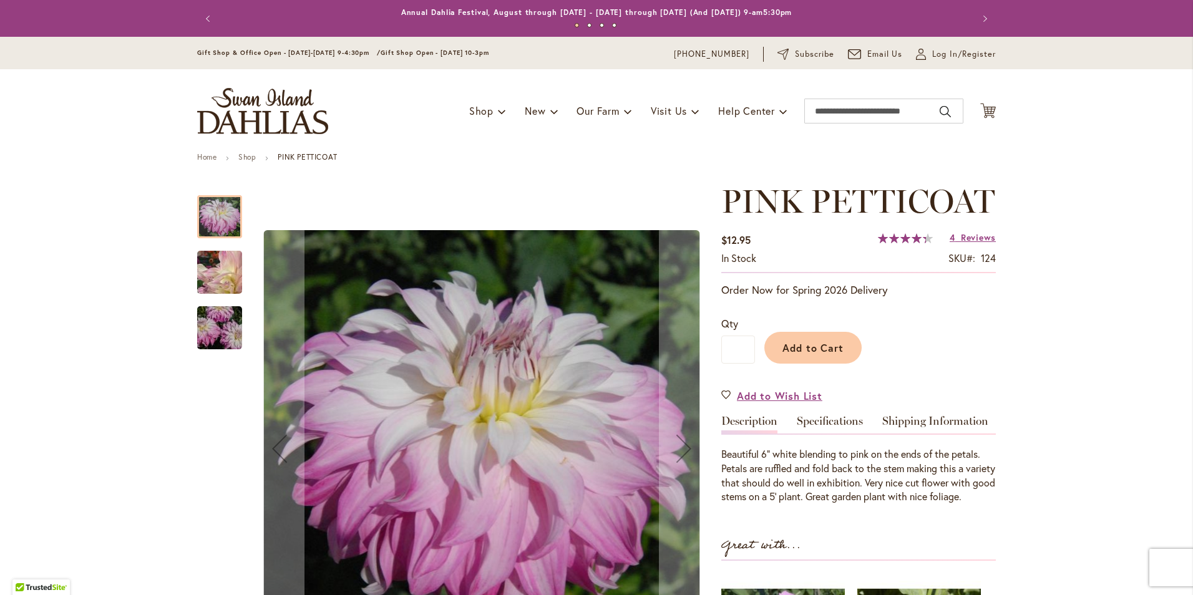
click at [217, 214] on div at bounding box center [219, 216] width 45 height 43
click at [233, 270] on img "Pink Petticoat" at bounding box center [220, 273] width 90 height 74
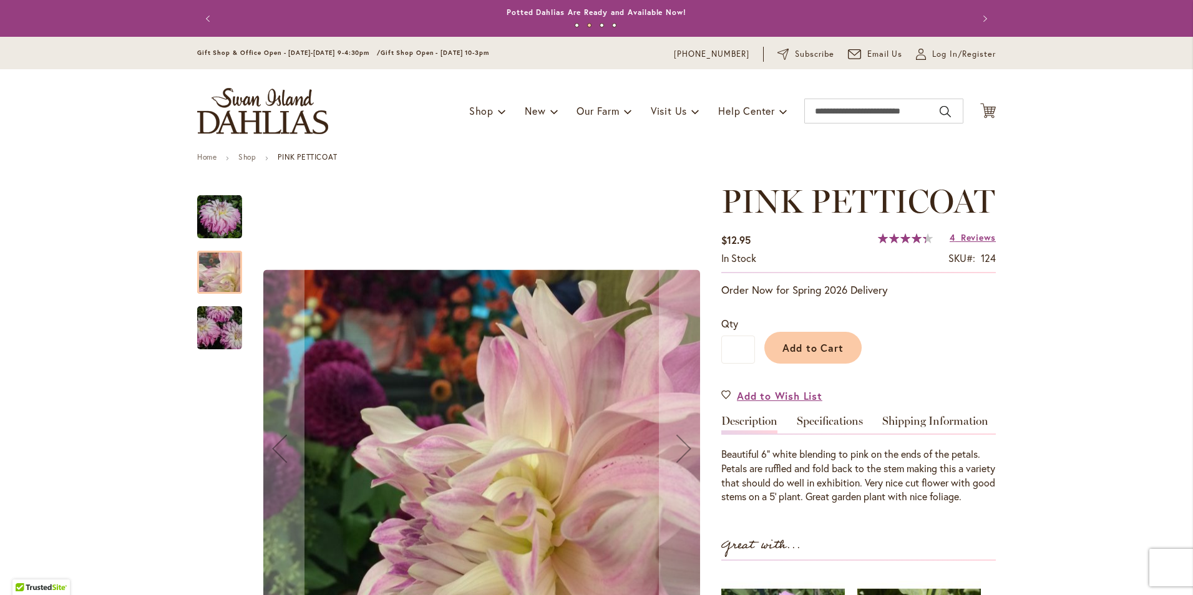
click at [222, 320] on img "Pink Petticoat" at bounding box center [220, 328] width 90 height 60
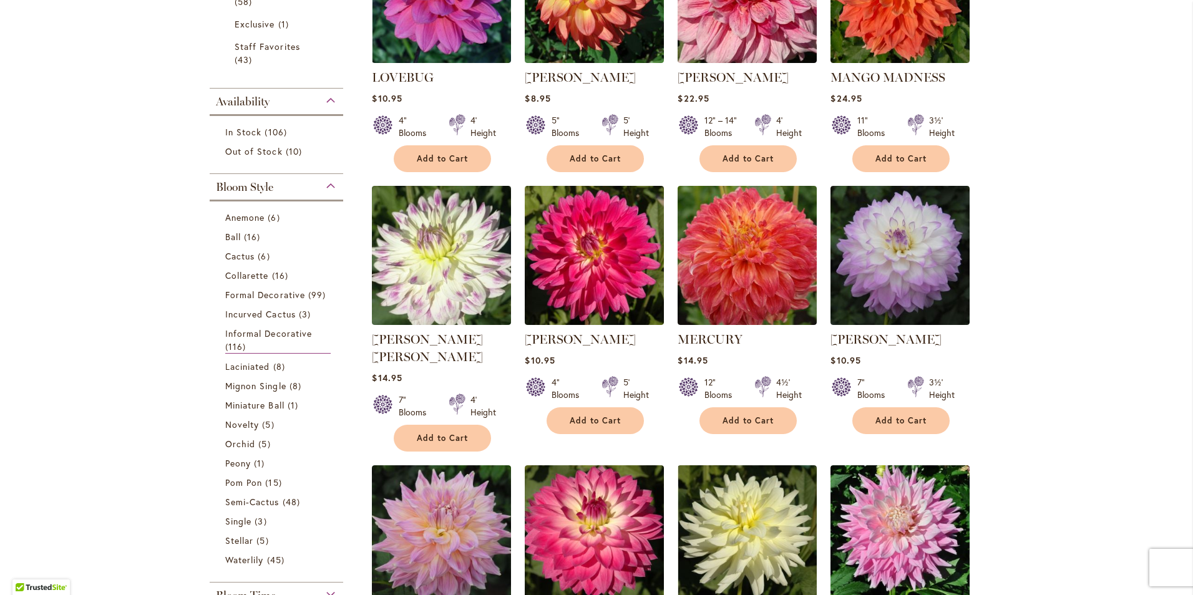
scroll to position [437, 0]
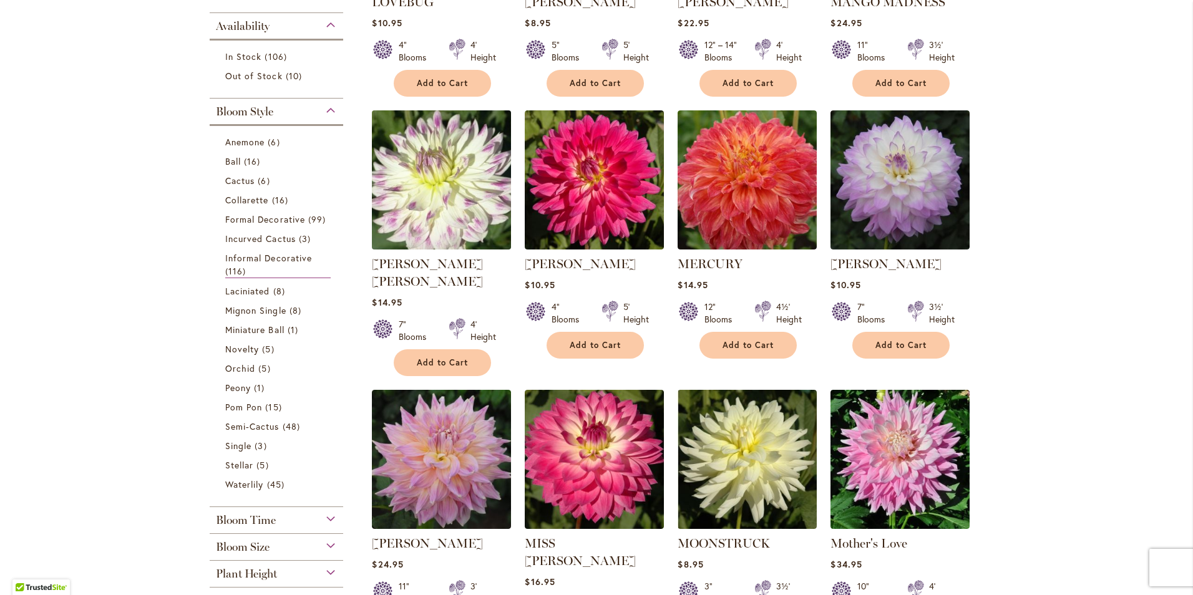
click at [399, 198] on img at bounding box center [442, 180] width 146 height 146
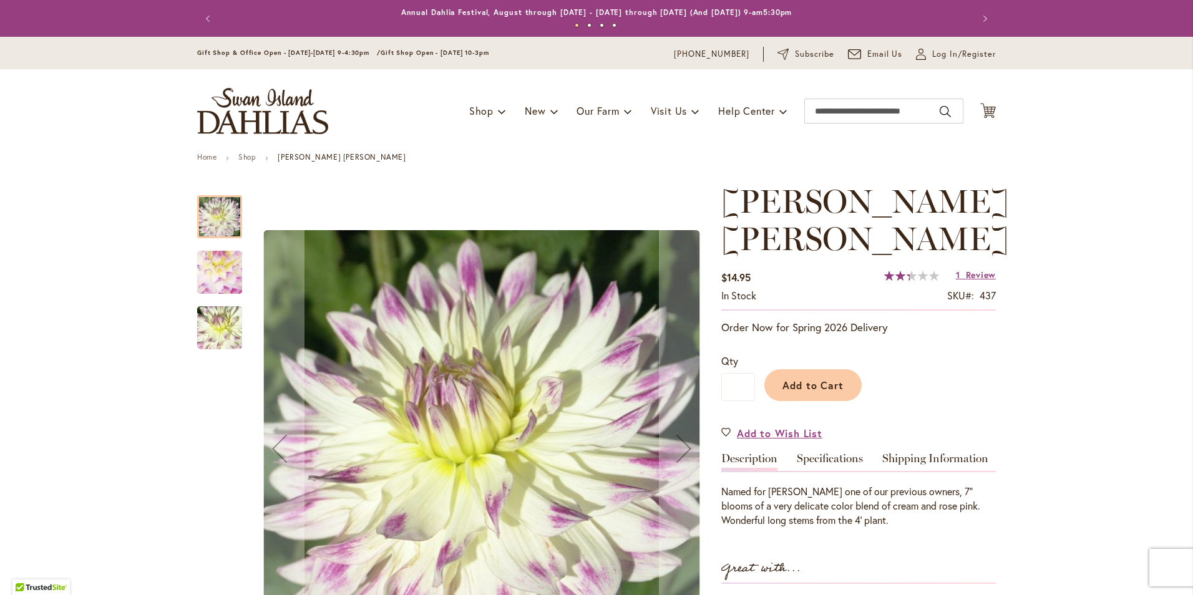
click at [225, 277] on img "MARGARET ELLEN" at bounding box center [220, 273] width 88 height 86
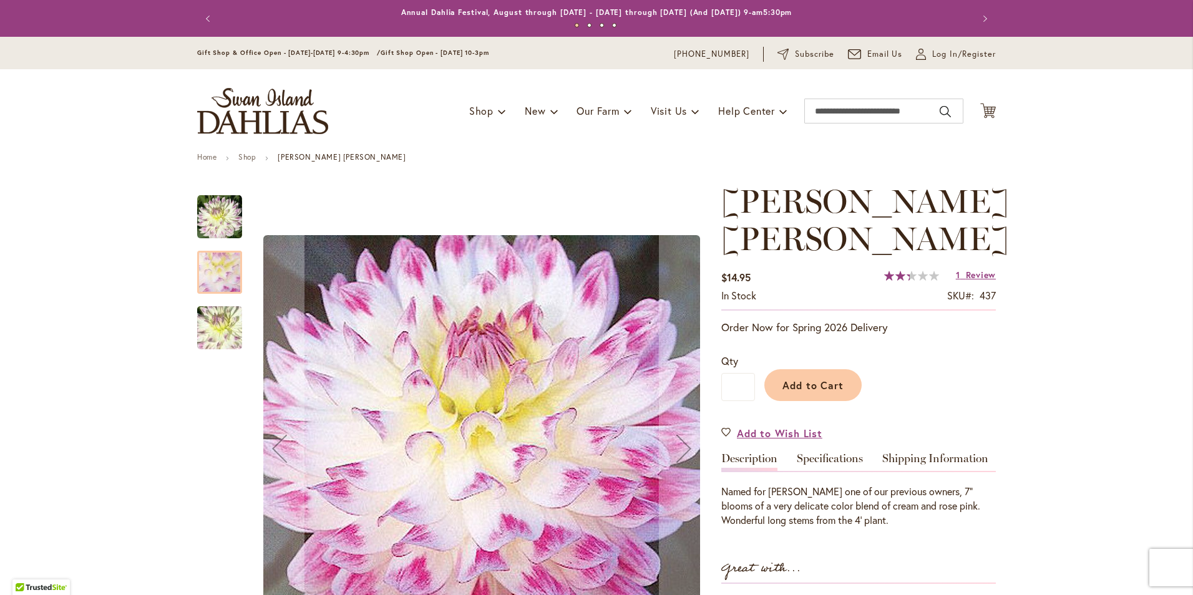
click at [213, 340] on img "MARGARET ELLEN" at bounding box center [220, 328] width 90 height 67
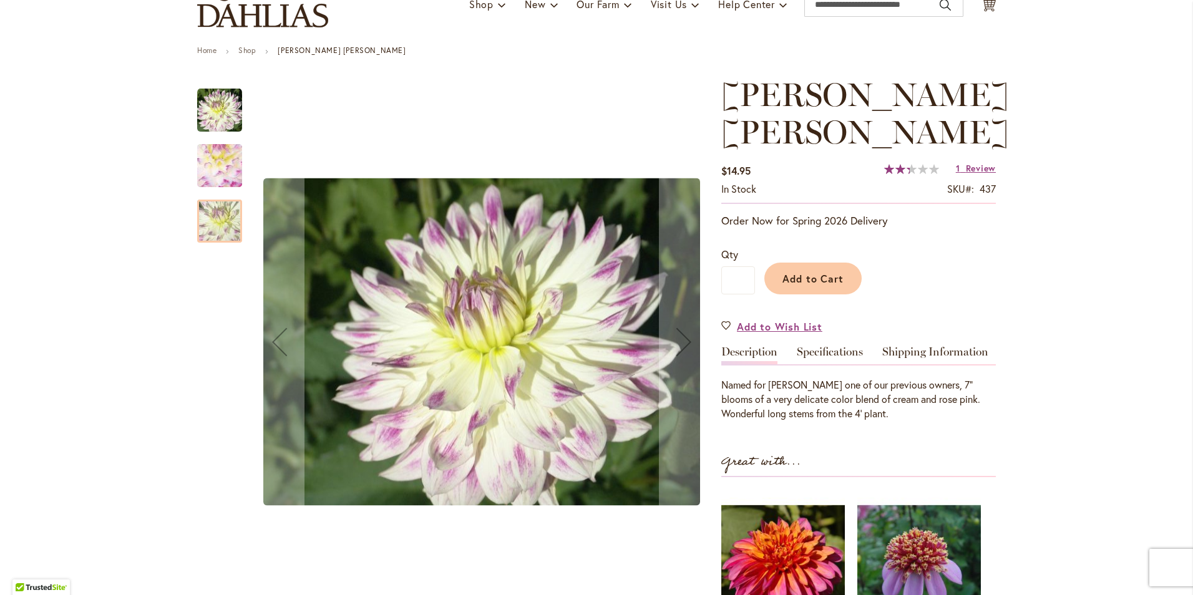
scroll to position [125, 0]
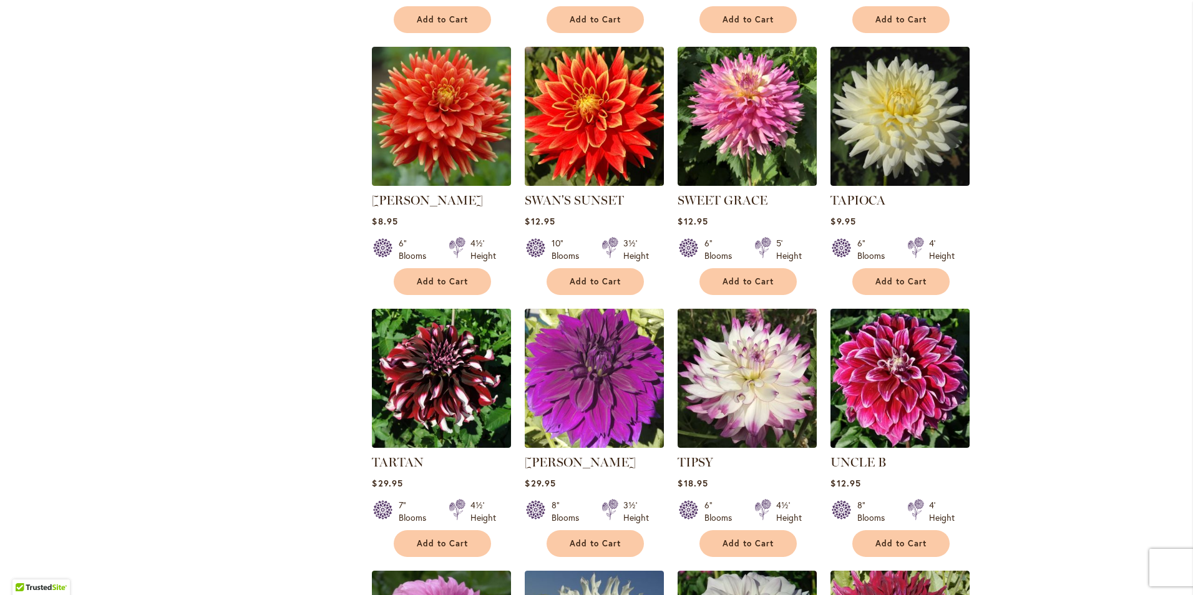
scroll to position [2933, 0]
